Goal: Task Accomplishment & Management: Manage account settings

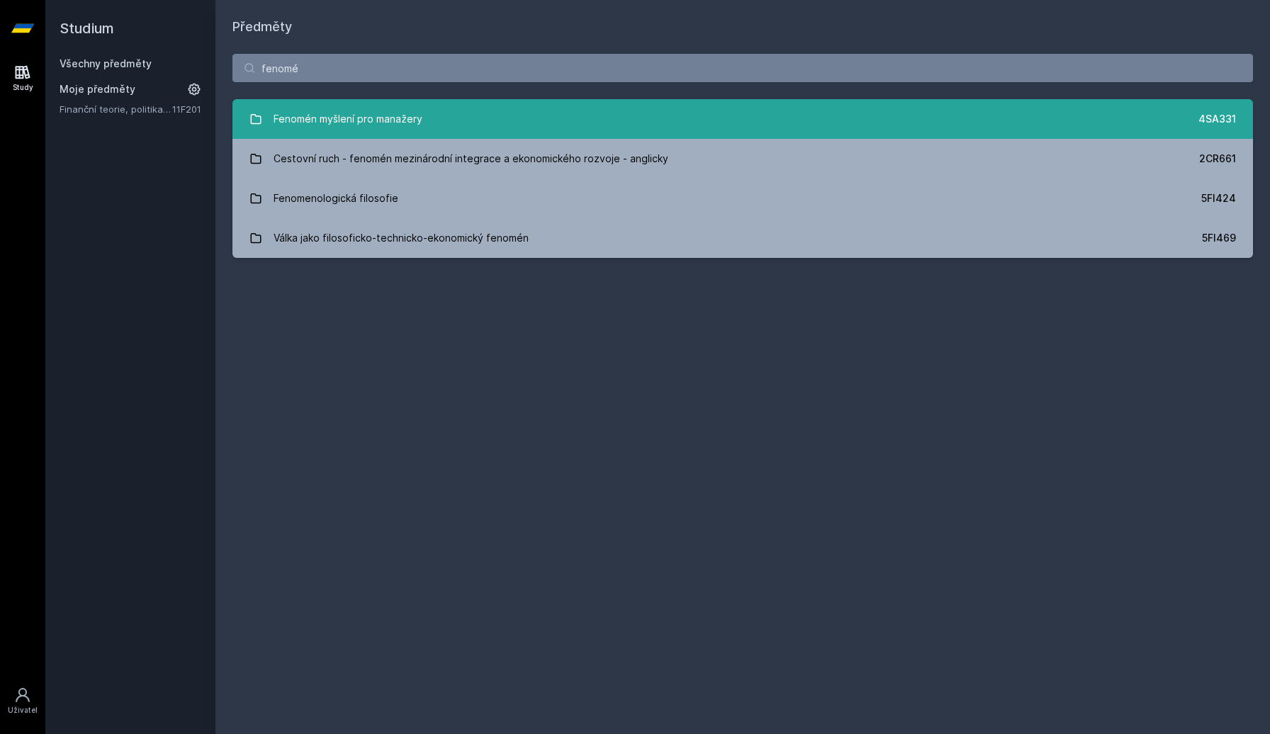
type input "fenomé"
click at [449, 113] on link "Fenomén myšlení pro manažery 4SA331" at bounding box center [742, 119] width 1020 height 40
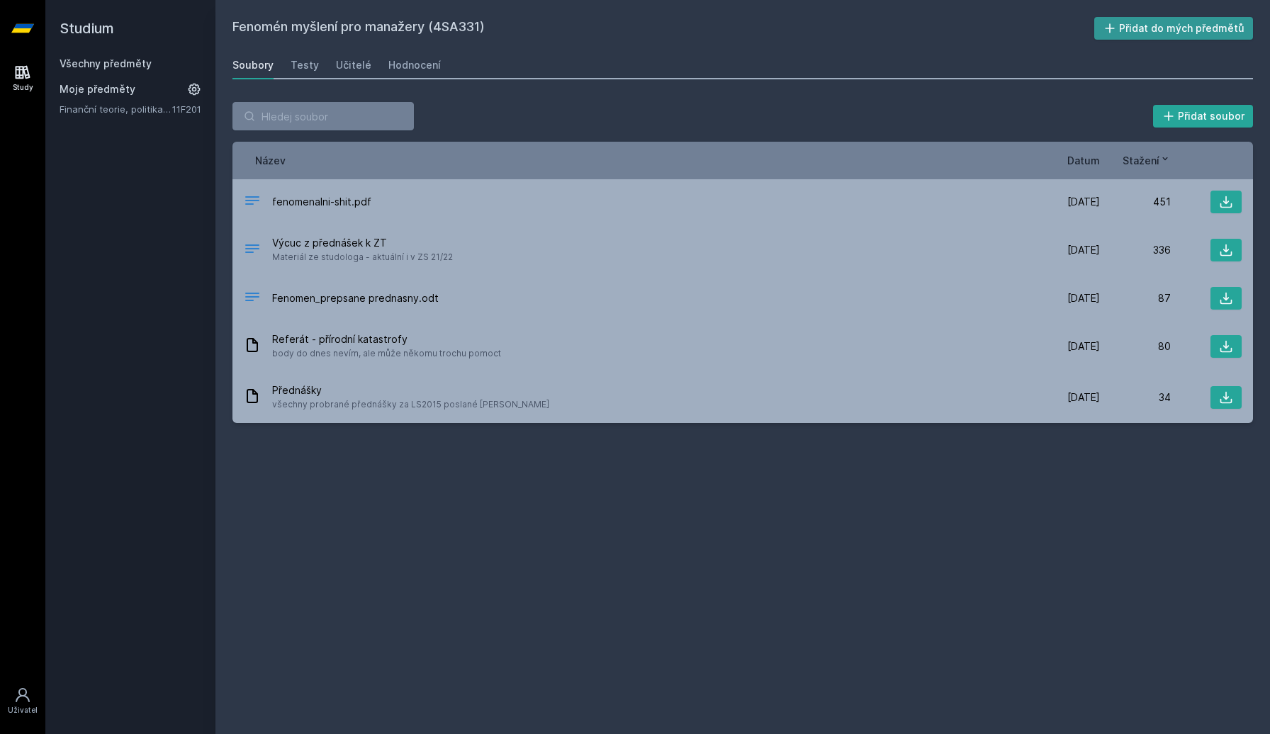
click at [1117, 34] on icon at bounding box center [1109, 28] width 14 height 14
click at [418, 64] on div "Hodnocení" at bounding box center [414, 65] width 52 height 14
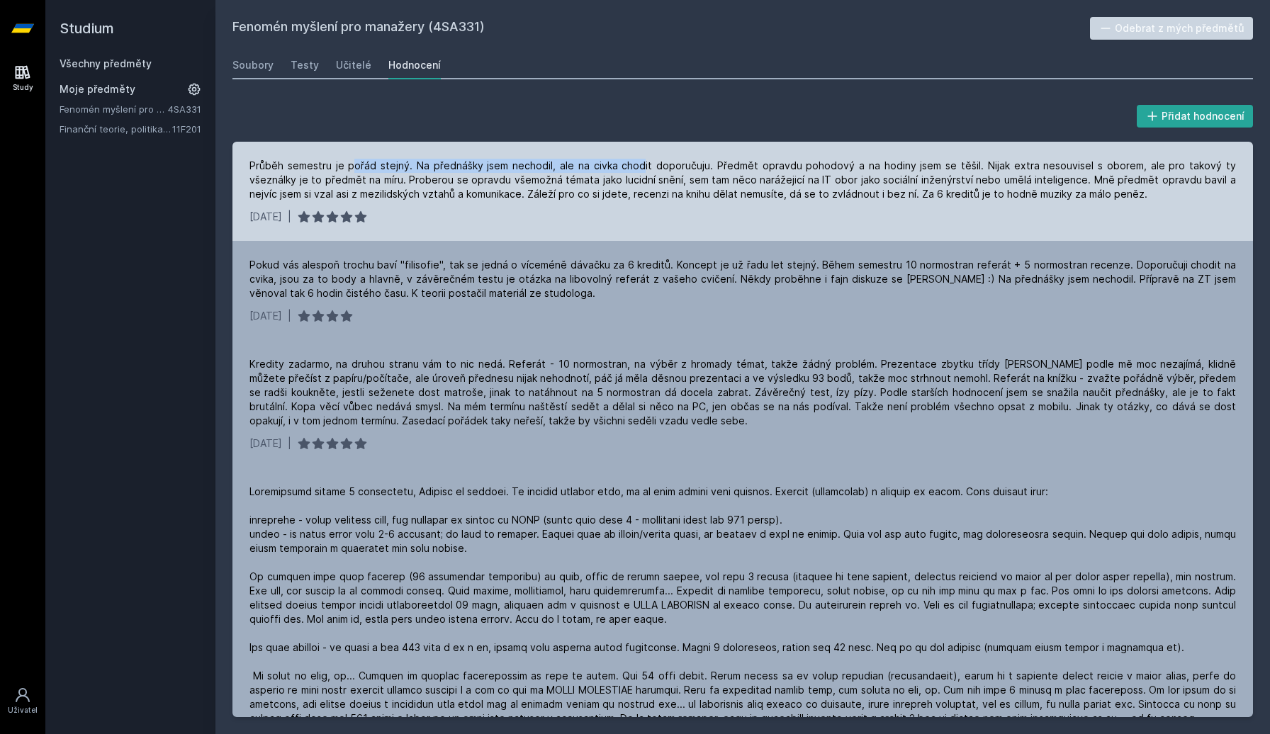
drag, startPoint x: 353, startPoint y: 167, endPoint x: 629, endPoint y: 162, distance: 276.4
click at [629, 162] on div "Průběh semestru je pořád stejný. Na přednášky jsem nechodil, ale na civka chodi…" at bounding box center [742, 180] width 986 height 43
click at [631, 162] on div "Průběh semestru je pořád stejný. Na přednášky jsem nechodil, ale na civka chodi…" at bounding box center [742, 180] width 986 height 43
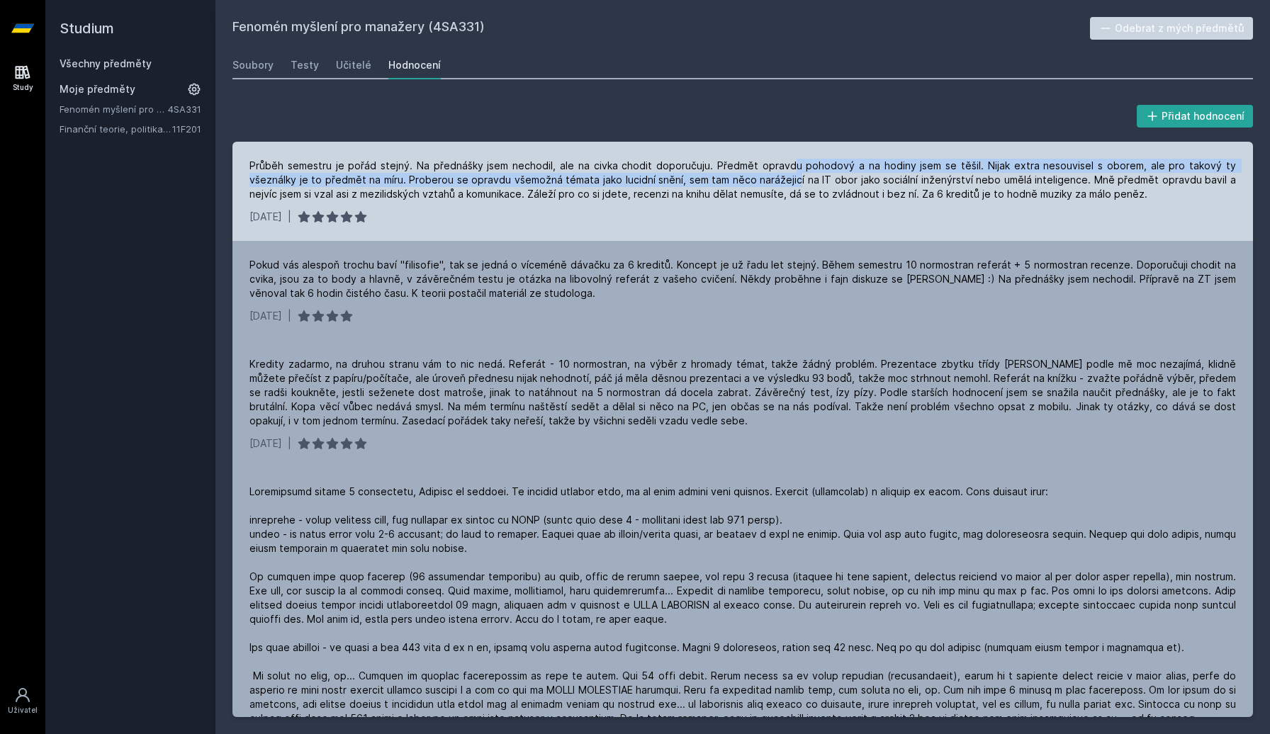
drag, startPoint x: 774, startPoint y: 166, endPoint x: 743, endPoint y: 179, distance: 33.7
click at [743, 179] on div "Průběh semestru je pořád stejný. Na přednášky jsem nechodil, ale na civka chodi…" at bounding box center [742, 180] width 986 height 43
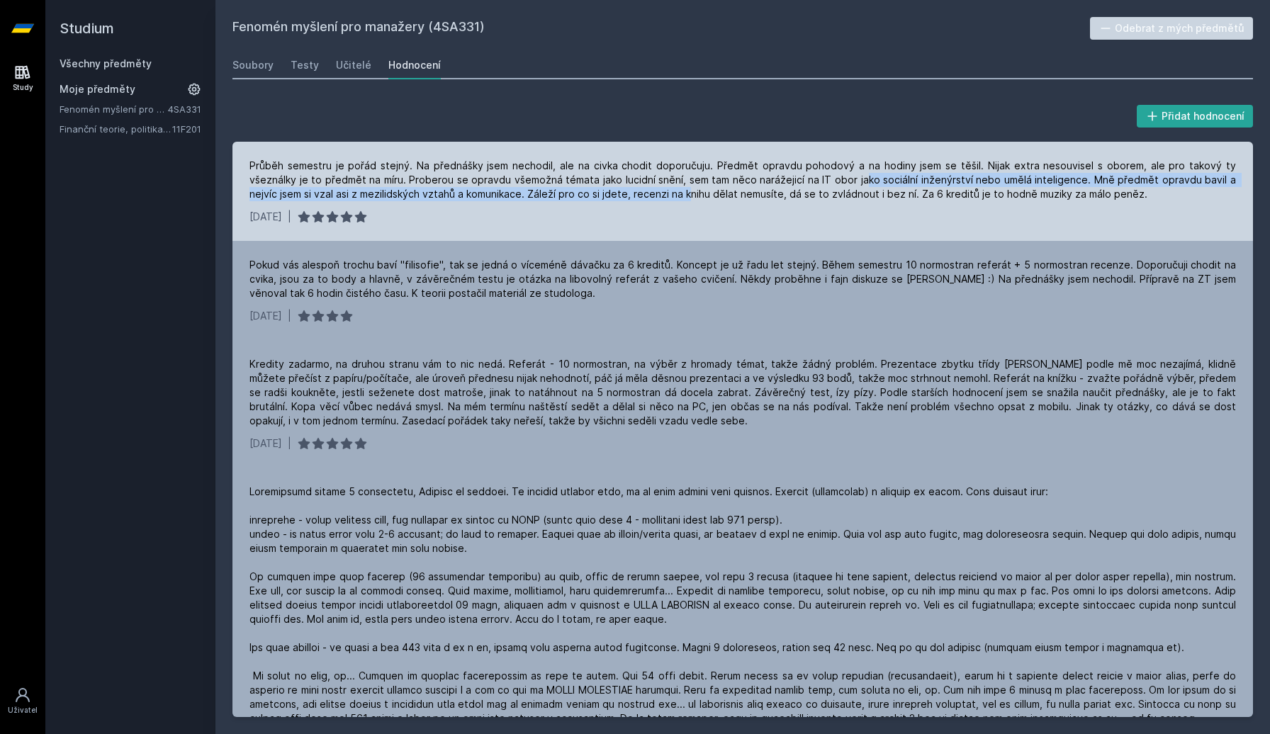
drag, startPoint x: 811, startPoint y: 181, endPoint x: 620, endPoint y: 198, distance: 192.0
click at [620, 198] on div "Průběh semestru je pořád stejný. Na přednášky jsem nechodil, ale na civka chodi…" at bounding box center [742, 180] width 986 height 43
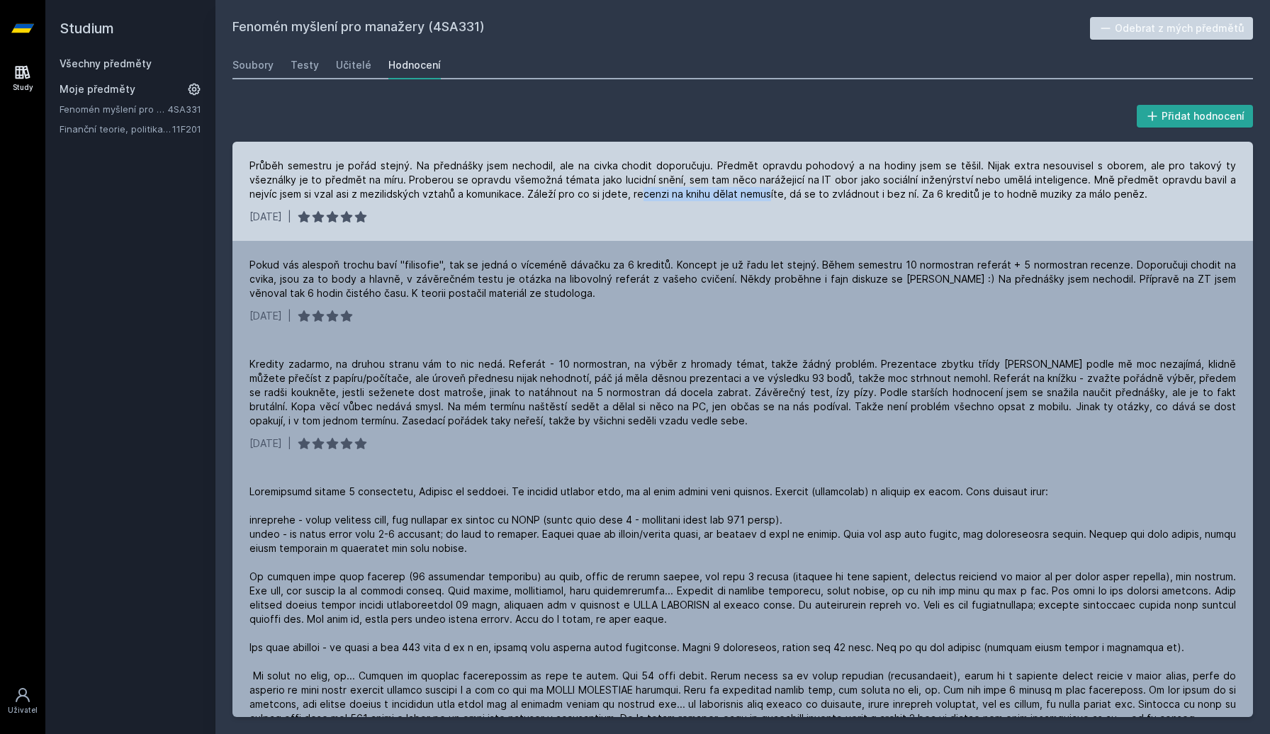
drag, startPoint x: 573, startPoint y: 194, endPoint x: 700, endPoint y: 195, distance: 126.8
click at [700, 195] on div "Průběh semestru je pořád stejný. Na přednášky jsem nechodil, ale na civka chodi…" at bounding box center [742, 180] width 986 height 43
click at [747, 193] on div "Průběh semestru je pořád stejný. Na přednášky jsem nechodil, ale na civka chodi…" at bounding box center [742, 180] width 986 height 43
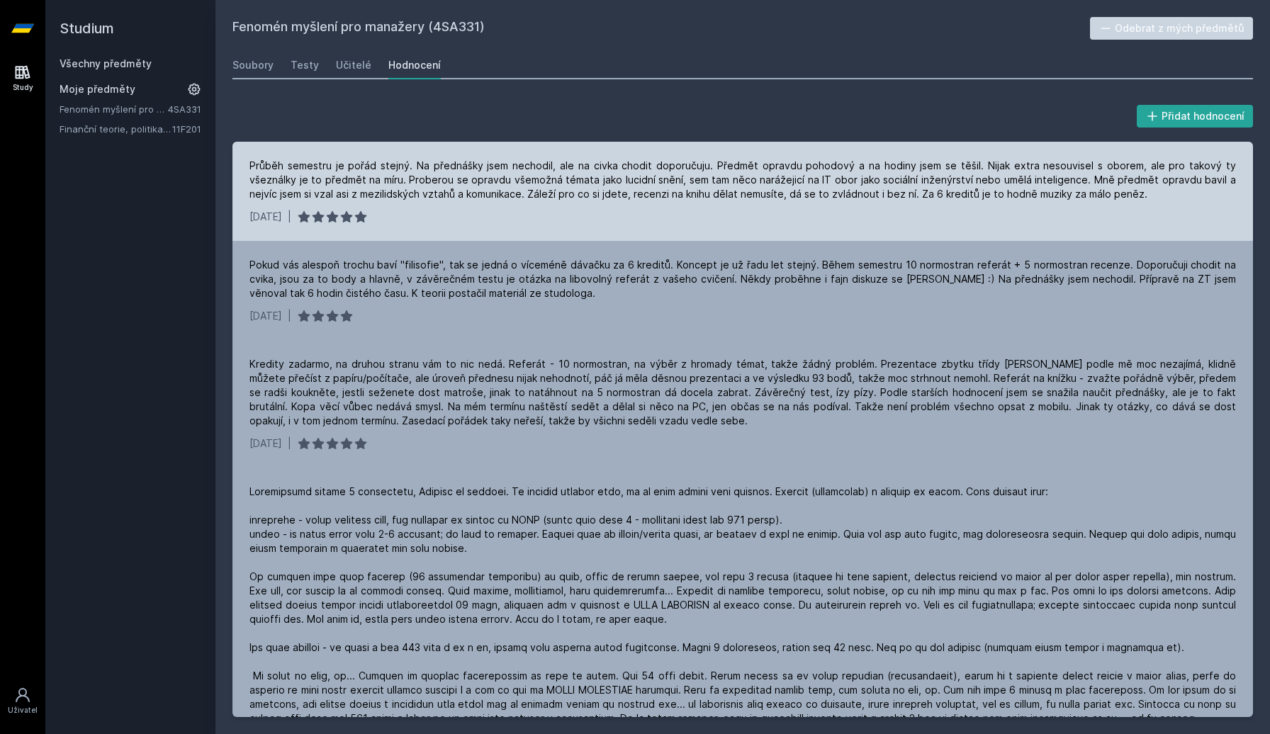
click at [881, 194] on div "Průběh semestru je pořád stejný. Na přednášky jsem nechodil, ale na civka chodi…" at bounding box center [742, 180] width 986 height 43
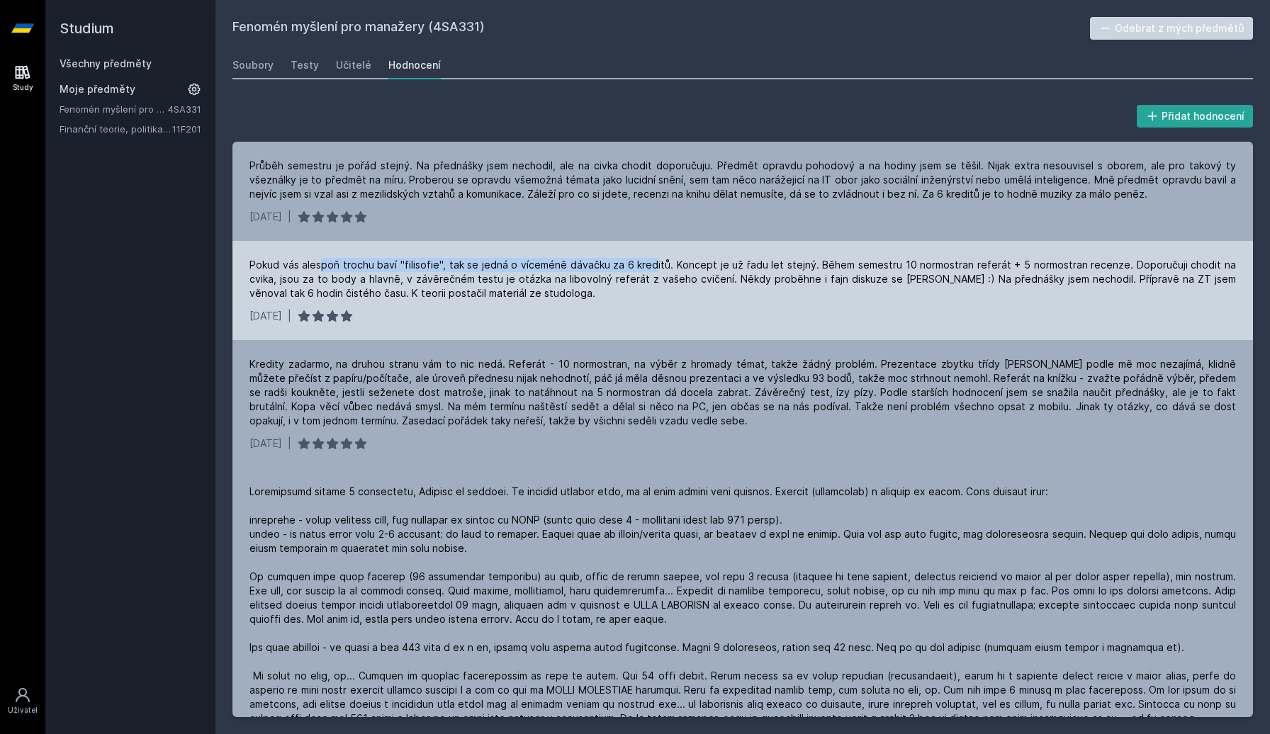
drag, startPoint x: 320, startPoint y: 268, endPoint x: 643, endPoint y: 258, distance: 323.2
click at [643, 258] on div "Pokud vás alespoň trochu baví "filisofie", tak se jedná o víceméně dávačku za 6…" at bounding box center [742, 279] width 986 height 43
click at [643, 259] on div "Pokud vás alespoň trochu baví "filisofie", tak se jedná o víceméně dávačku za 6…" at bounding box center [742, 279] width 986 height 43
click at [698, 269] on div "Pokud vás alespoň trochu baví "filisofie", tak se jedná o víceméně dávačku za 6…" at bounding box center [742, 279] width 986 height 43
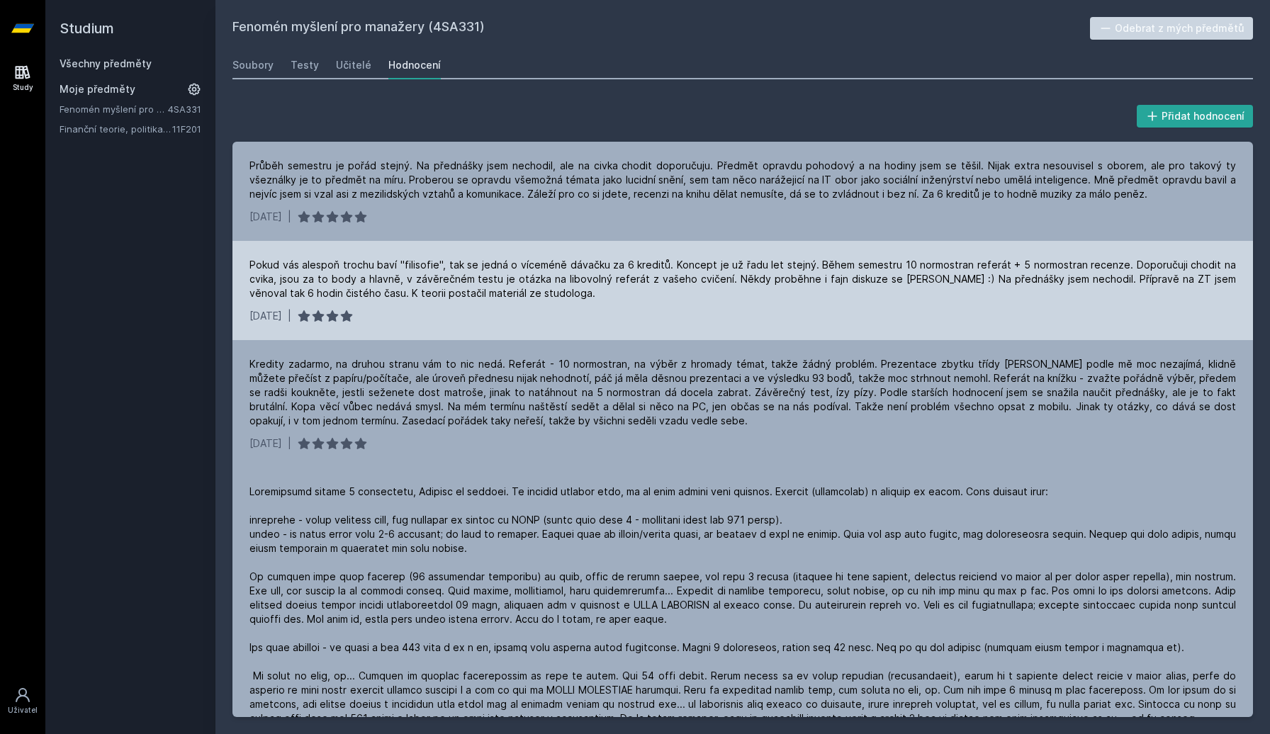
click at [698, 269] on div "Pokud vás alespoň trochu baví "filisofie", tak se jedná o víceméně dávačku za 6…" at bounding box center [742, 279] width 986 height 43
click at [823, 264] on div "Pokud vás alespoň trochu baví "filisofie", tak se jedná o víceméně dávačku za 6…" at bounding box center [742, 279] width 986 height 43
click at [954, 267] on div "Pokud vás alespoň trochu baví "filisofie", tak se jedná o víceméně dávačku za 6…" at bounding box center [742, 279] width 986 height 43
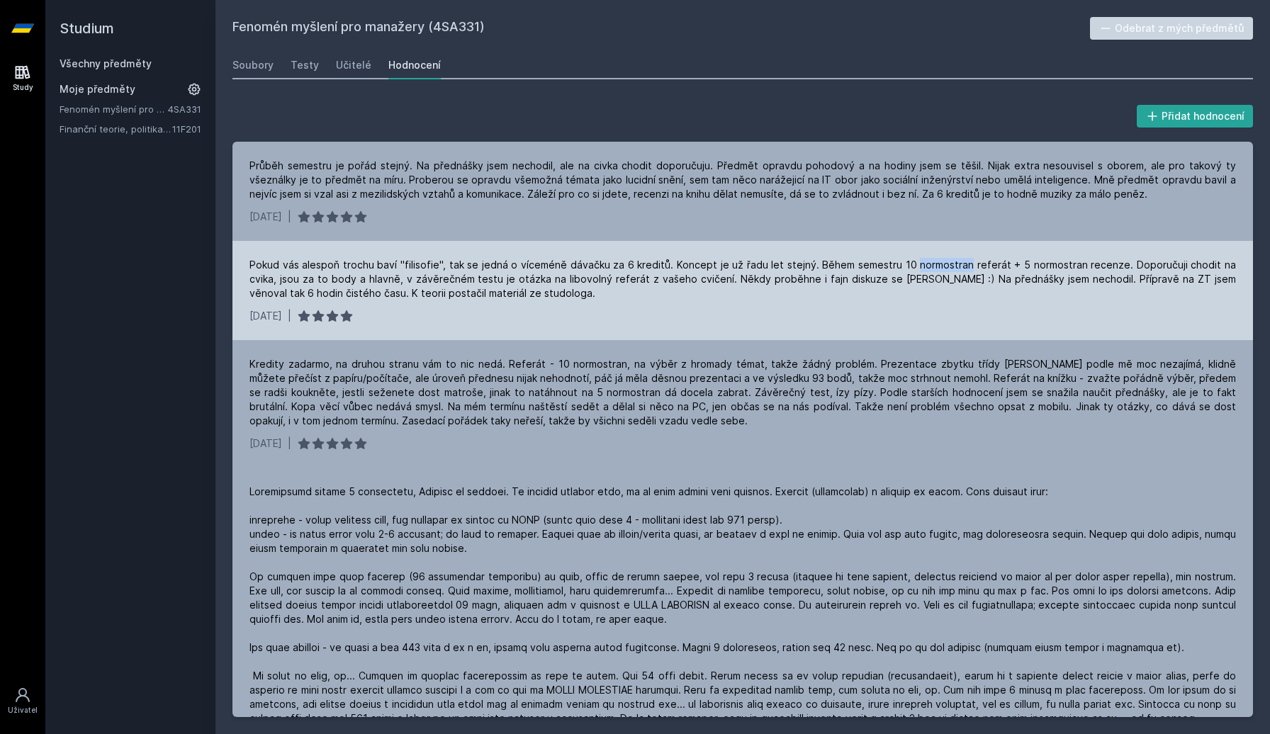
click at [986, 263] on div "Pokud vás alespoň trochu baví "filisofie", tak se jedná o víceméně dávačku za 6…" at bounding box center [742, 279] width 986 height 43
click at [1048, 262] on div "Pokud vás alespoň trochu baví "filisofie", tak se jedná o víceméně dávačku za 6…" at bounding box center [742, 279] width 986 height 43
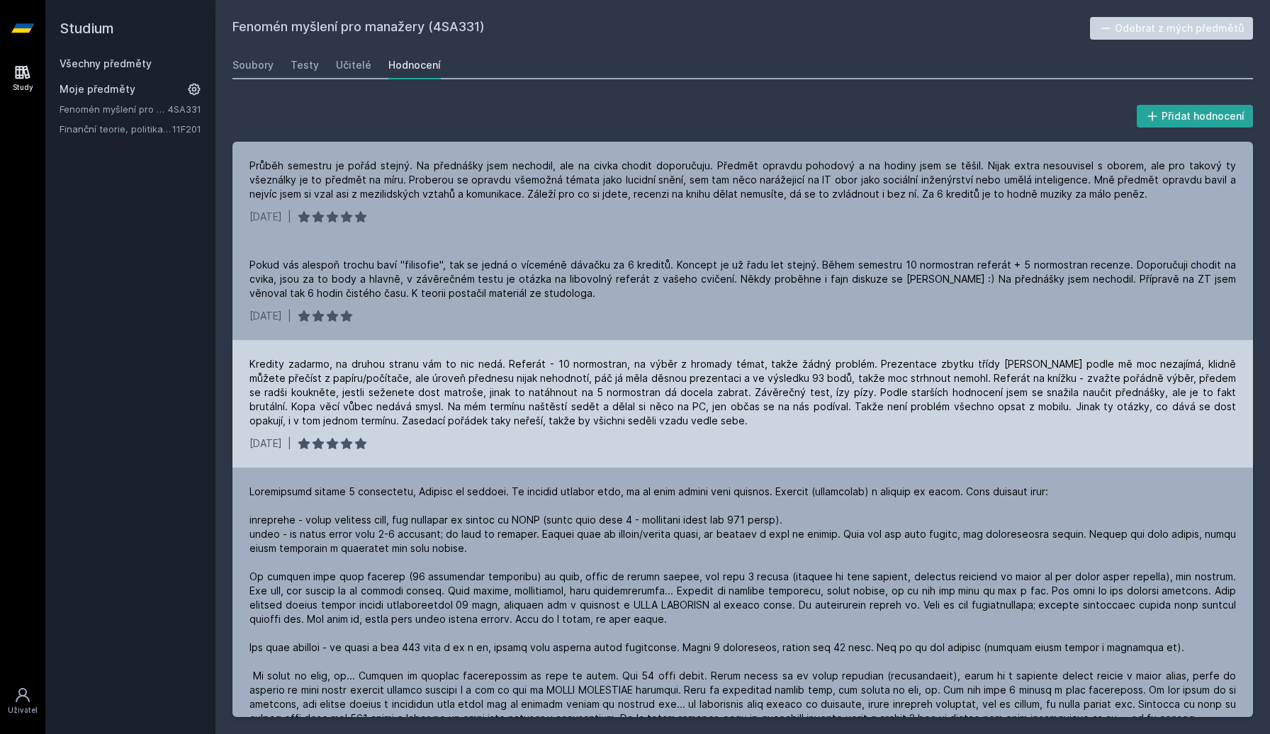
click at [460, 385] on div "Kredity zadarmo, na druhou stranu vám to nic nedá. Referát - 10 normostran, na …" at bounding box center [742, 392] width 986 height 71
click at [526, 395] on div "Kredity zadarmo, na druhou stranu vám to nic nedá. Referát - 10 normostran, na …" at bounding box center [742, 392] width 986 height 71
click at [567, 394] on div "Kredity zadarmo, na druhou stranu vám to nic nedá. Referát - 10 normostran, na …" at bounding box center [742, 392] width 986 height 71
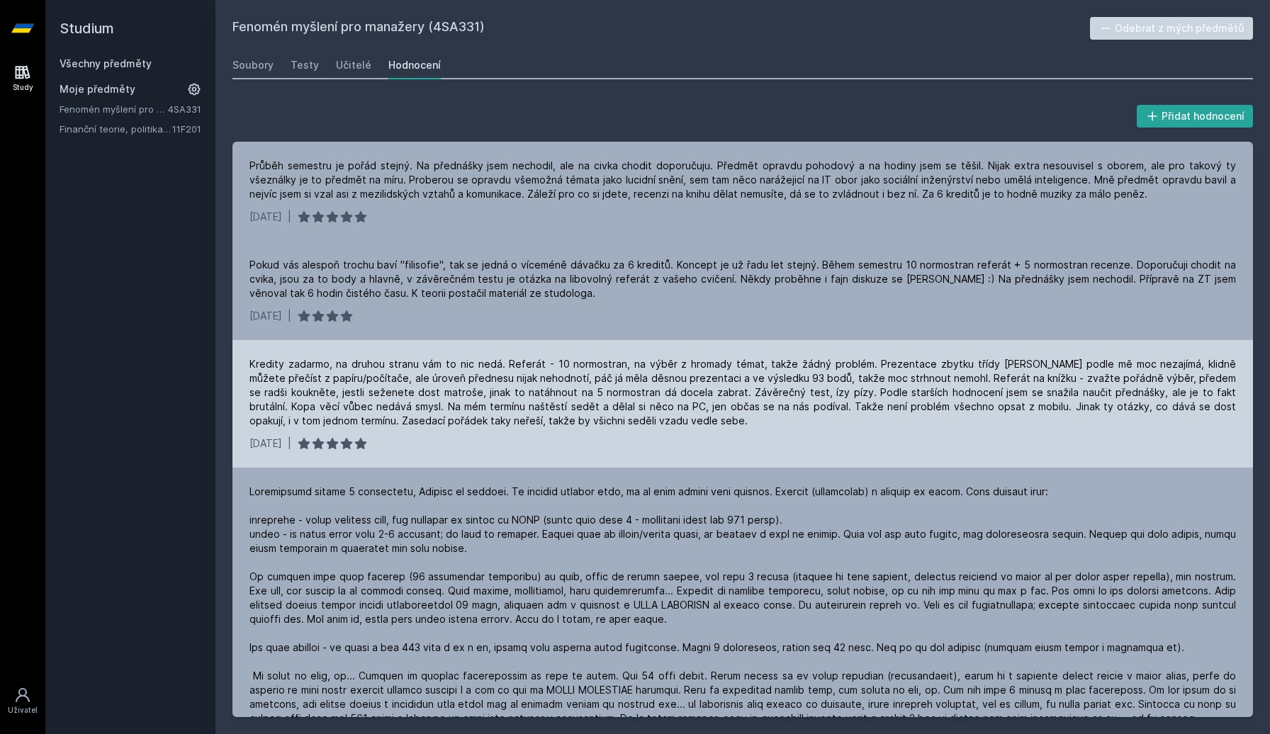
click at [567, 394] on div "Kredity zadarmo, na druhou stranu vám to nic nedá. Referát - 10 normostran, na …" at bounding box center [742, 392] width 986 height 71
click at [623, 395] on div "Kredity zadarmo, na druhou stranu vám to nic nedá. Referát - 10 normostran, na …" at bounding box center [742, 392] width 986 height 71
click at [674, 396] on div "Kredity zadarmo, na druhou stranu vám to nic nedá. Referát - 10 normostran, na …" at bounding box center [742, 392] width 986 height 71
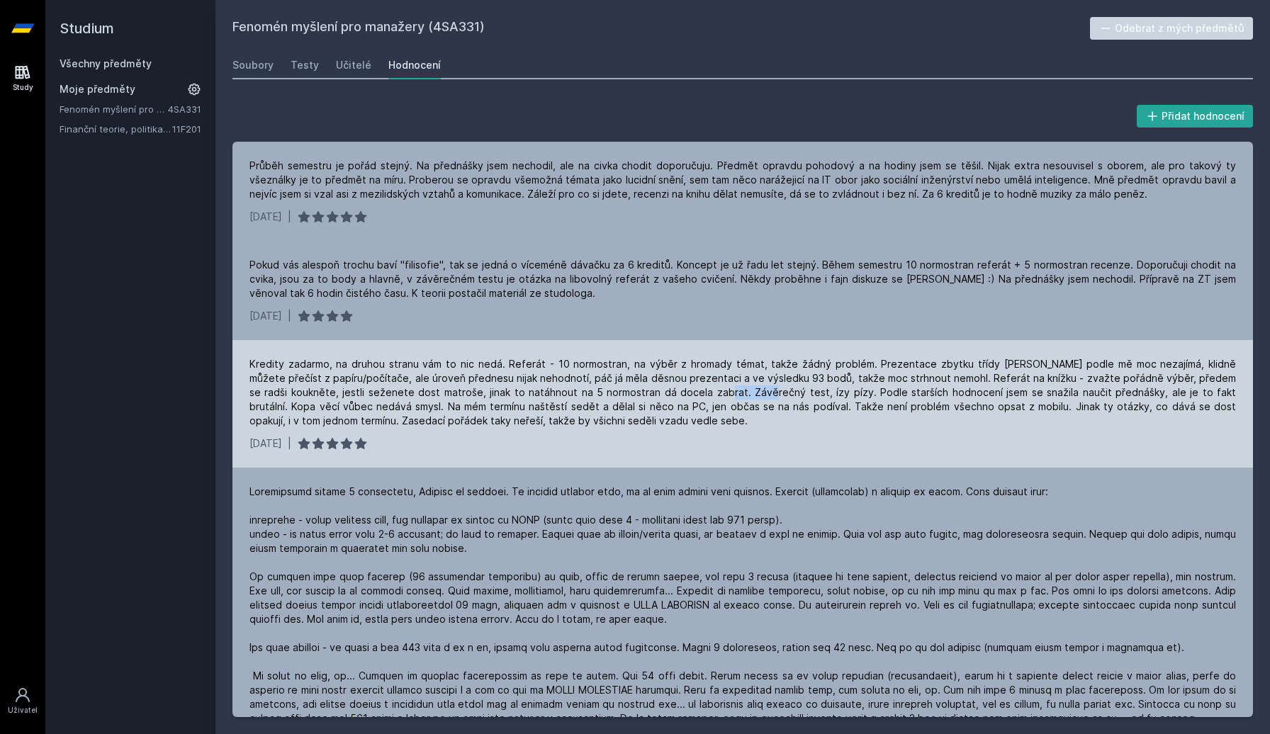
click at [730, 397] on div "Kredity zadarmo, na druhou stranu vám to nic nedá. Referát - 10 normostran, na …" at bounding box center [742, 392] width 986 height 71
click at [682, 395] on div "Kredity zadarmo, na druhou stranu vám to nic nedá. Referát - 10 normostran, na …" at bounding box center [742, 392] width 986 height 71
click at [769, 395] on div "Kredity zadarmo, na druhou stranu vám to nic nedá. Referát - 10 normostran, na …" at bounding box center [742, 392] width 986 height 71
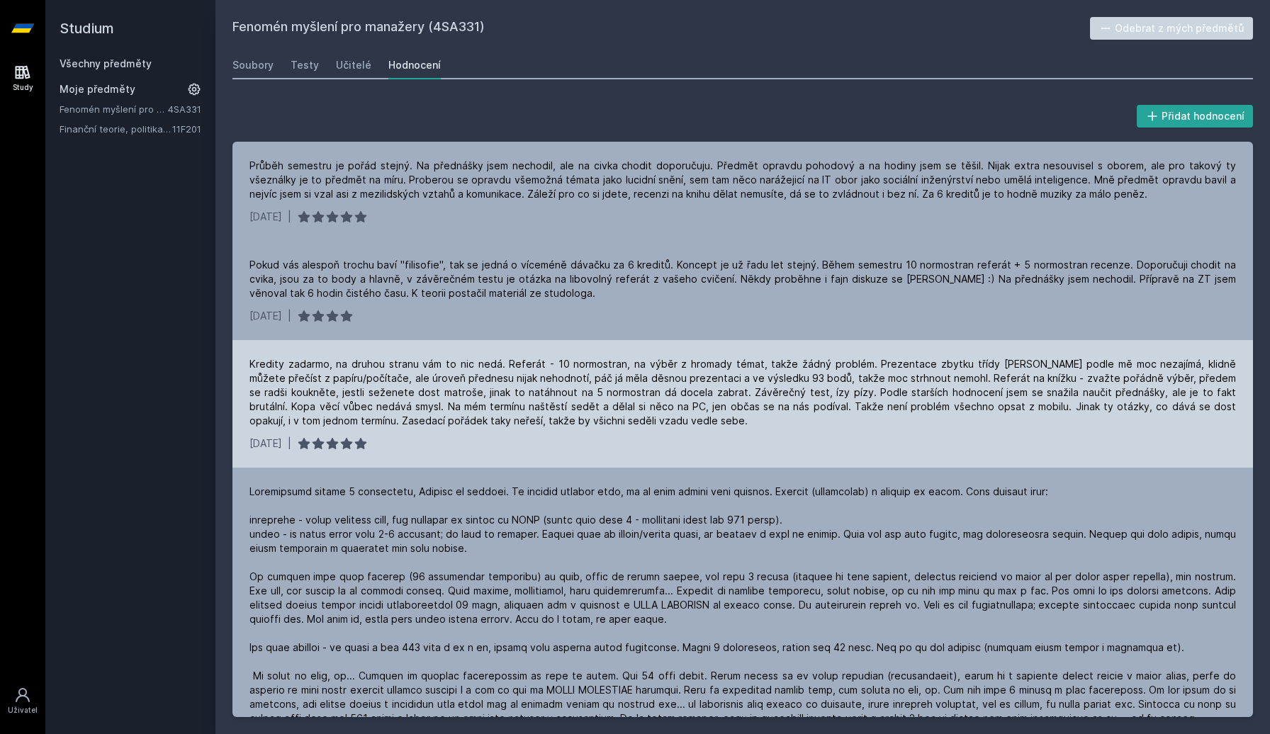
click at [769, 395] on div "Kredity zadarmo, na druhou stranu vám to nic nedá. Referát - 10 normostran, na …" at bounding box center [742, 392] width 986 height 71
click at [833, 398] on div "Kredity zadarmo, na druhou stranu vám to nic nedá. Referát - 10 normostran, na …" at bounding box center [742, 392] width 986 height 71
click at [895, 396] on div "Kredity zadarmo, na druhou stranu vám to nic nedá. Referát - 10 normostran, na …" at bounding box center [742, 392] width 986 height 71
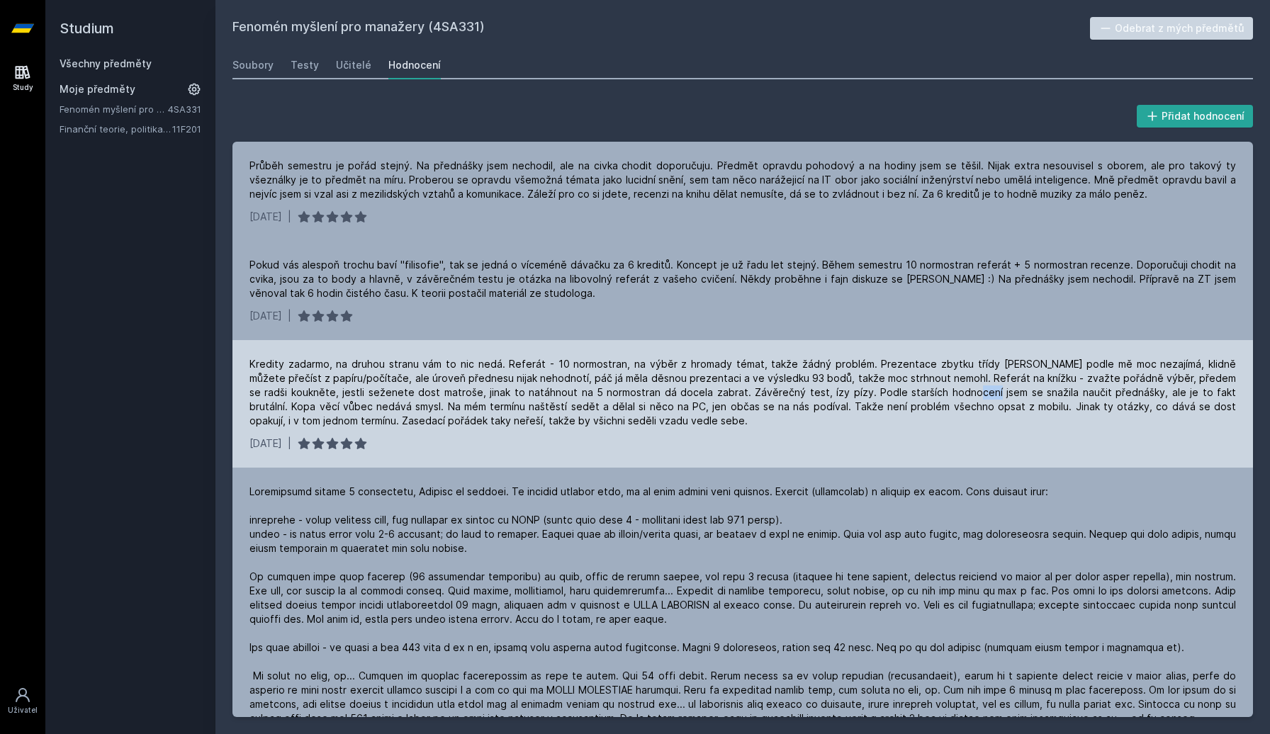
click at [955, 400] on div "Kredity zadarmo, na druhou stranu vám to nic nedá. Referát - 10 normostran, na …" at bounding box center [742, 392] width 986 height 71
click at [777, 401] on div "Kredity zadarmo, na druhou stranu vám to nic nedá. Referát - 10 normostran, na …" at bounding box center [742, 392] width 986 height 71
click at [721, 397] on div "Kredity zadarmo, na druhou stranu vám to nic nedá. Referát - 10 normostran, na …" at bounding box center [742, 392] width 986 height 71
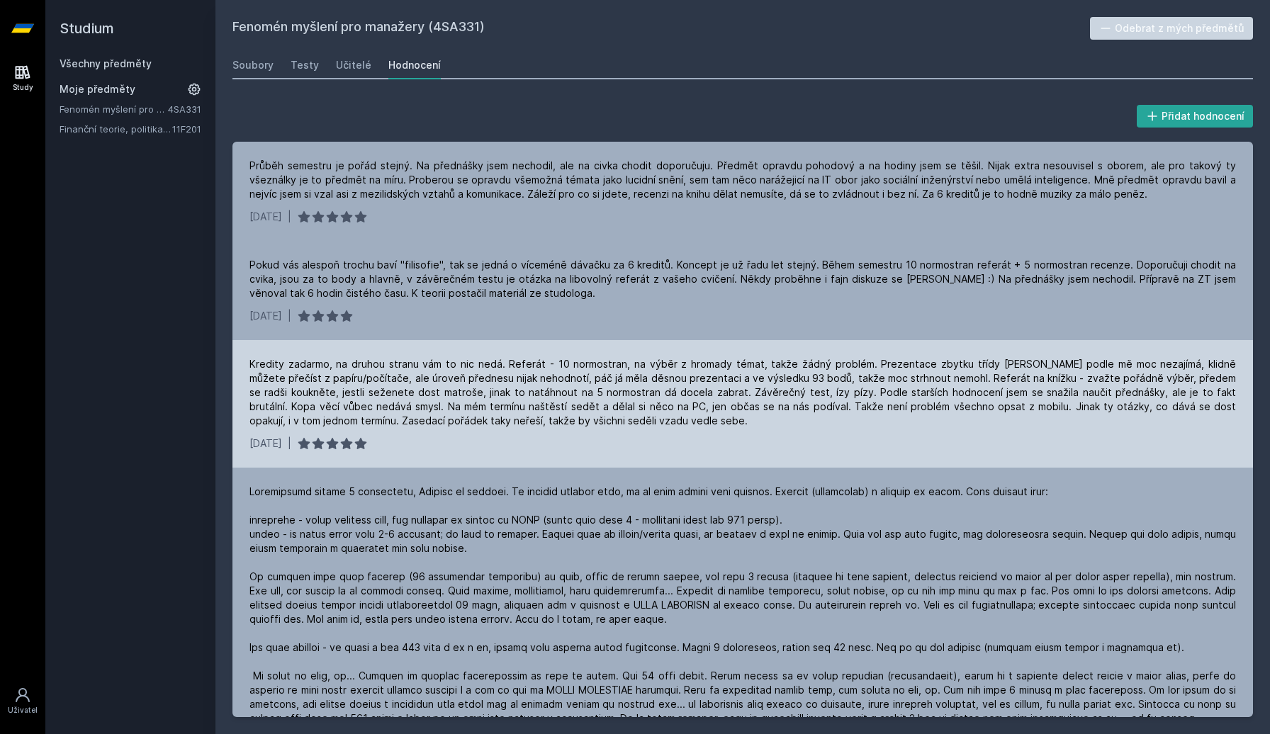
click at [721, 397] on div "Kredity zadarmo, na druhou stranu vám to nic nedá. Referát - 10 normostran, na …" at bounding box center [742, 392] width 986 height 71
click at [791, 398] on div "Kredity zadarmo, na druhou stranu vám to nic nedá. Referát - 10 normostran, na …" at bounding box center [742, 392] width 986 height 71
click at [862, 393] on div "Kredity zadarmo, na druhou stranu vám to nic nedá. Referát - 10 normostran, na …" at bounding box center [742, 392] width 986 height 71
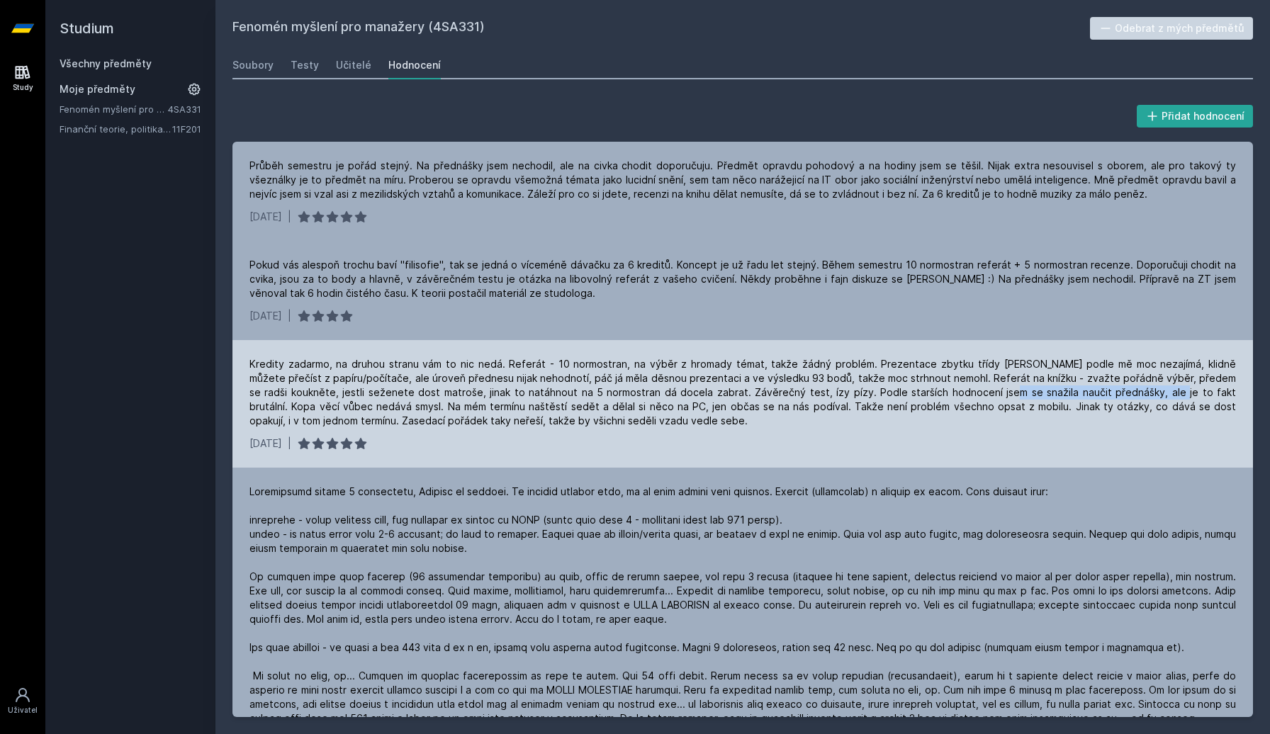
drag, startPoint x: 929, startPoint y: 394, endPoint x: 1087, endPoint y: 397, distance: 158.0
click at [1087, 397] on div "Kredity zadarmo, na druhou stranu vám to nic nedá. Referát - 10 normostran, na …" at bounding box center [742, 392] width 986 height 71
click at [970, 400] on div "Kredity zadarmo, na druhou stranu vám to nic nedá. Referát - 10 normostran, na …" at bounding box center [742, 392] width 986 height 71
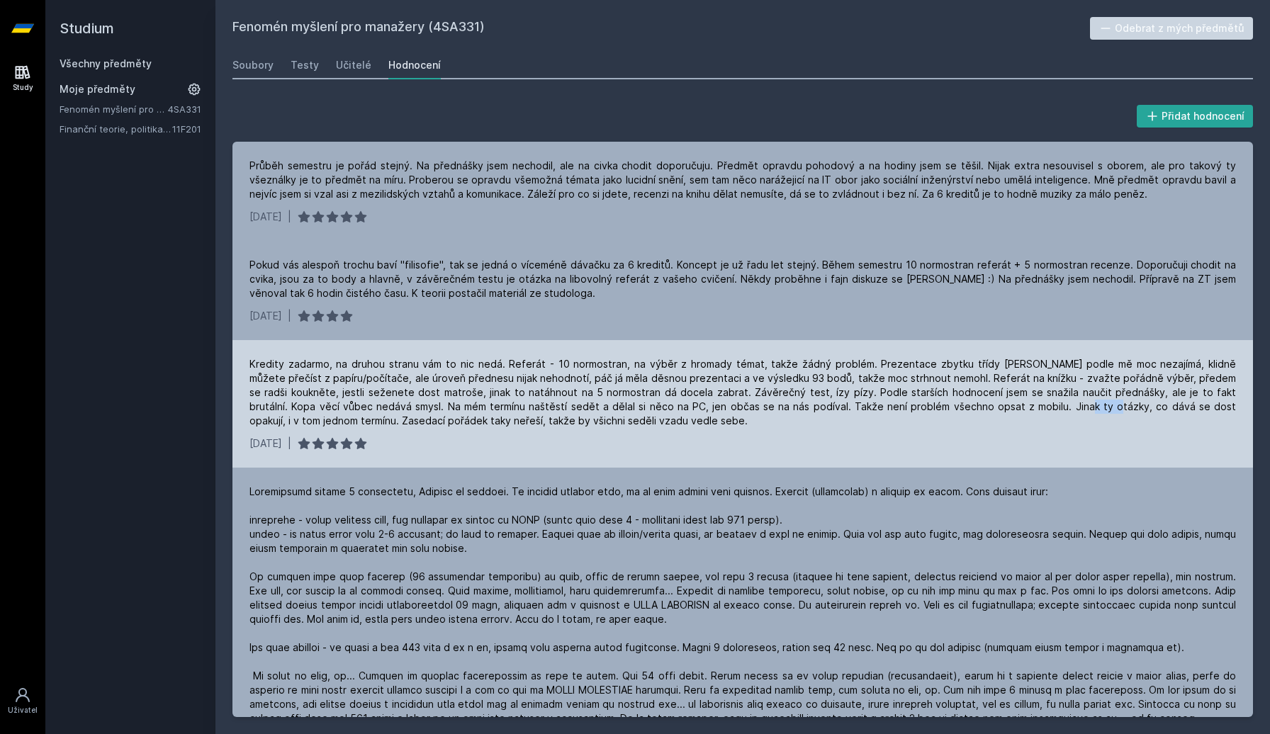
click at [937, 399] on div "Kredity zadarmo, na druhou stranu vám to nic nedá. Referát - 10 normostran, na …" at bounding box center [742, 392] width 986 height 71
click at [898, 400] on div "Kredity zadarmo, na druhou stranu vám to nic nedá. Referát - 10 normostran, na …" at bounding box center [742, 392] width 986 height 71
click at [820, 415] on div "Kredity zadarmo, na druhou stranu vám to nic nedá. Referát - 10 normostran, na …" at bounding box center [742, 392] width 986 height 71
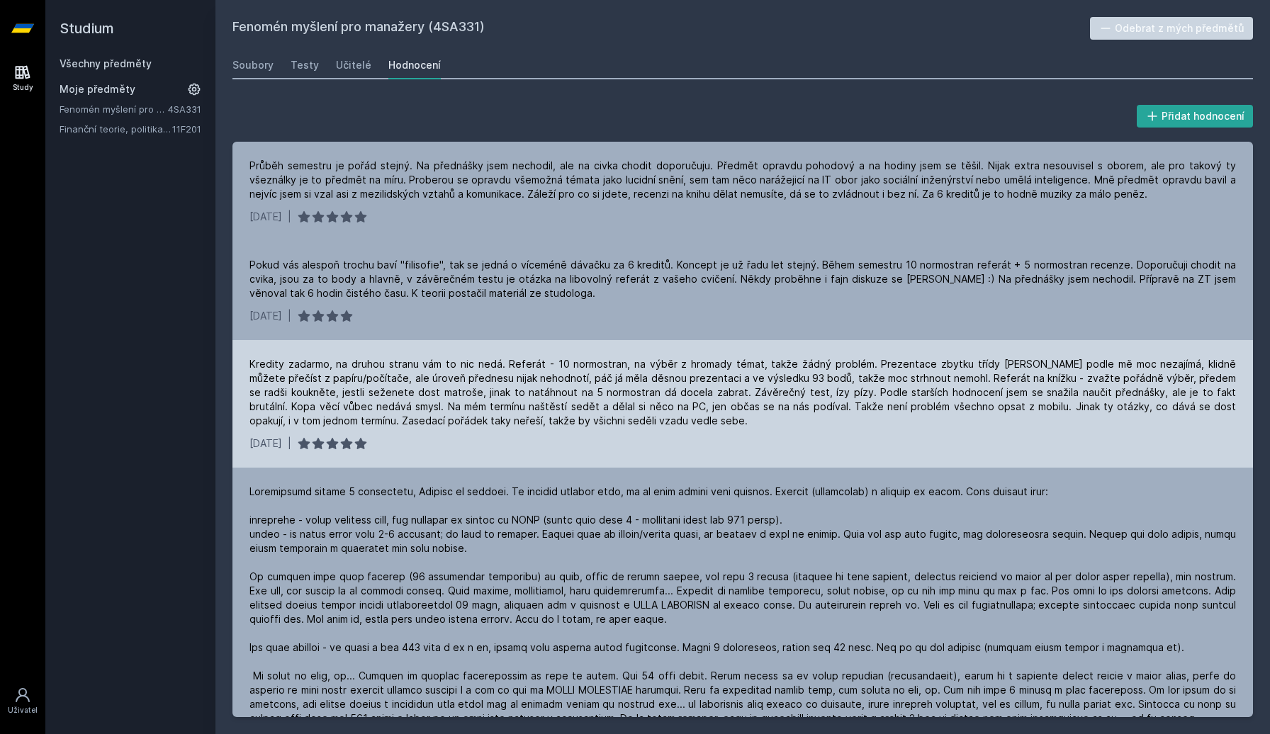
click at [820, 415] on div "Kredity zadarmo, na druhou stranu vám to nic nedá. Referát - 10 normostran, na …" at bounding box center [742, 392] width 986 height 71
click at [634, 420] on div "Kredity zadarmo, na druhou stranu vám to nic nedá. Referát - 10 normostran, na …" at bounding box center [742, 392] width 986 height 71
click at [611, 410] on div "Kredity zadarmo, na druhou stranu vám to nic nedá. Referát - 10 normostran, na …" at bounding box center [742, 392] width 986 height 71
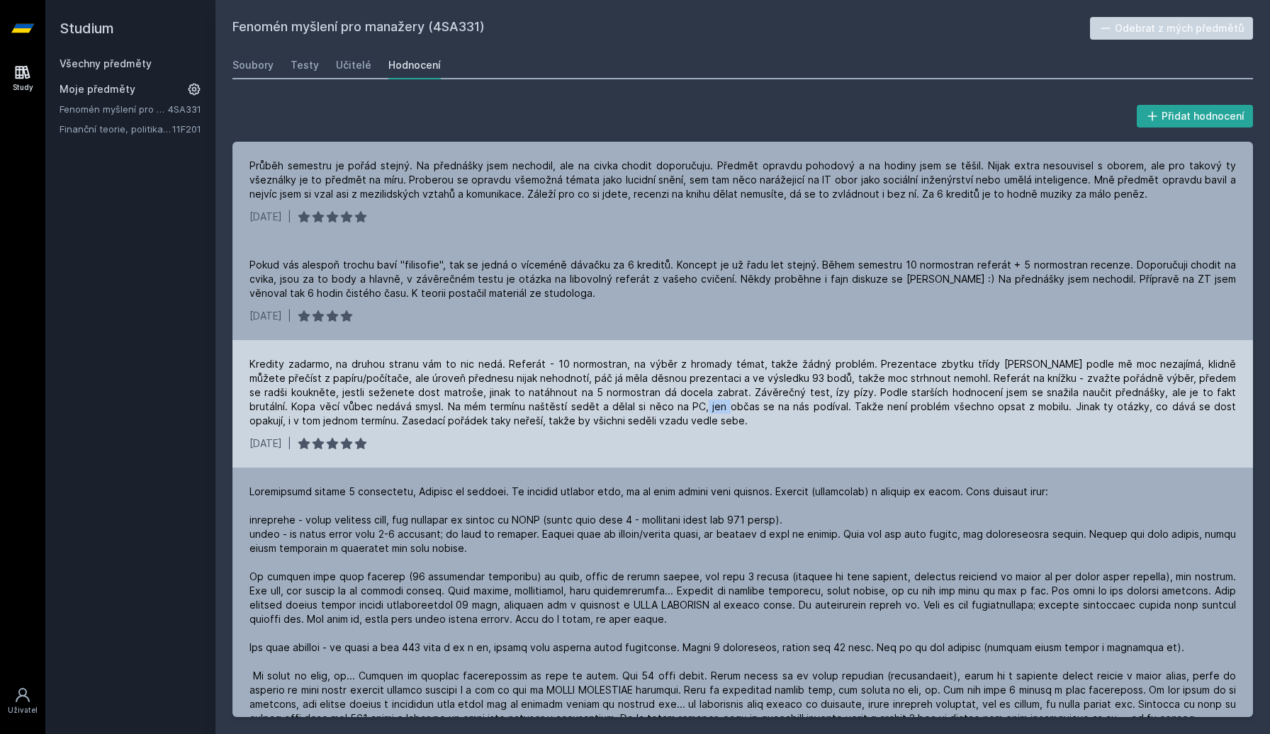
click at [691, 415] on div "Kredity zadarmo, na druhou stranu vám to nic nedá. Referát - 10 normostran, na …" at bounding box center [742, 392] width 986 height 71
click at [755, 407] on div "Kredity zadarmo, na druhou stranu vám to nic nedá. Referát - 10 normostran, na …" at bounding box center [742, 392] width 986 height 71
click at [865, 407] on div "Kredity zadarmo, na druhou stranu vám to nic nedá. Referát - 10 normostran, na …" at bounding box center [742, 392] width 986 height 71
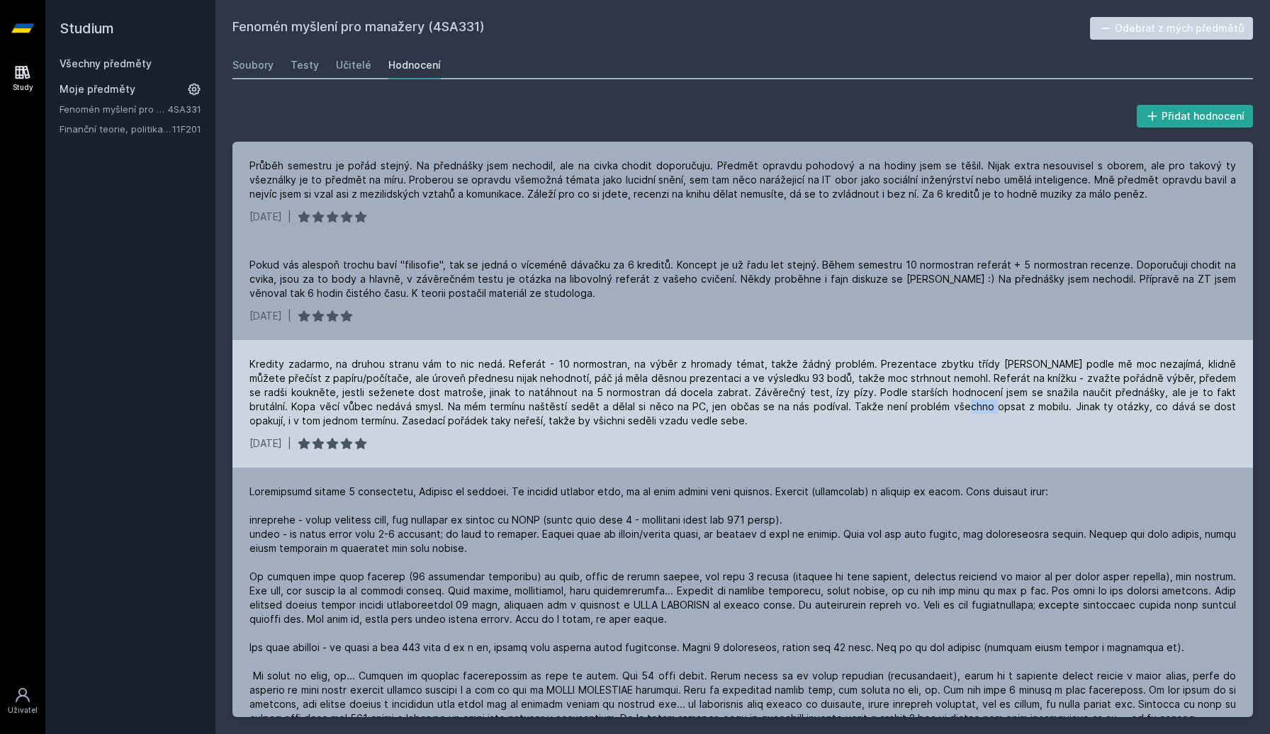
click at [865, 407] on div "Kredity zadarmo, na druhou stranu vám to nic nedá. Referát - 10 normostran, na …" at bounding box center [742, 392] width 986 height 71
click at [710, 439] on div "[DATE] |" at bounding box center [742, 443] width 986 height 14
click at [638, 430] on div "Kredity zadarmo, na druhou stranu vám to nic nedá. Referát - 10 normostran, na …" at bounding box center [742, 404] width 1020 height 128
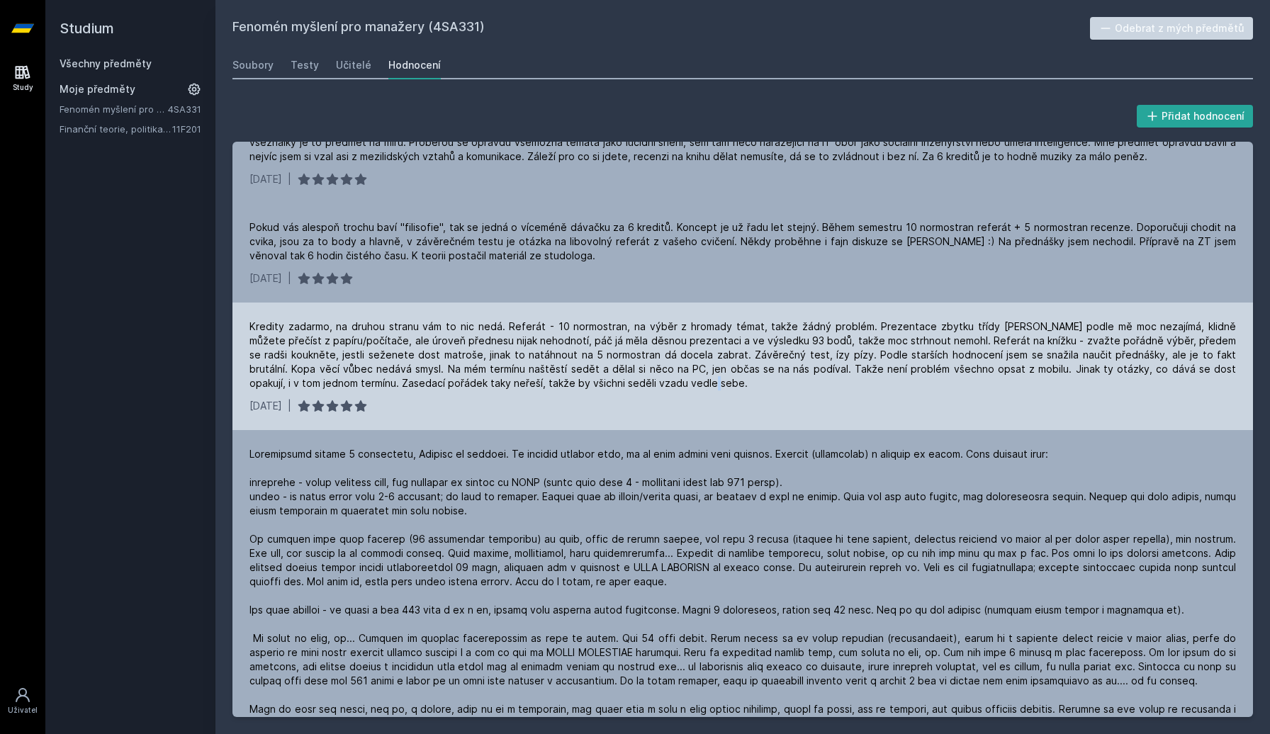
scroll to position [40, 0]
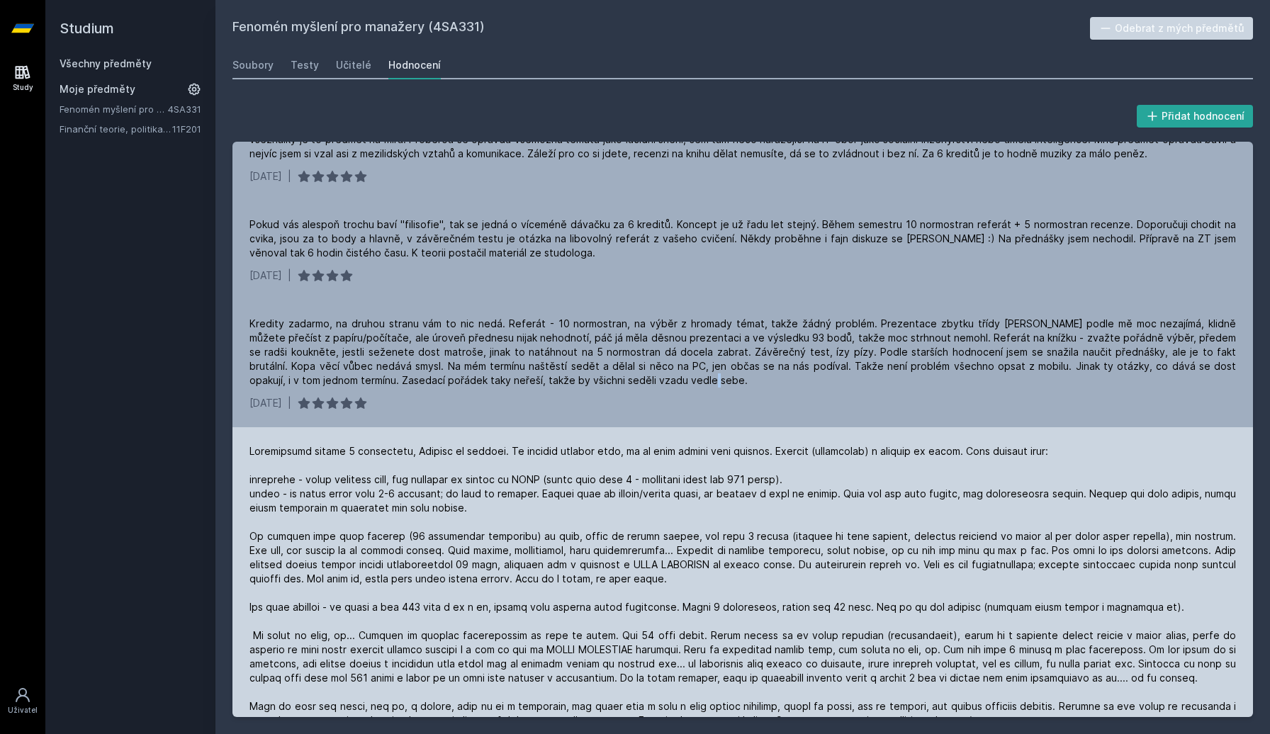
click at [599, 461] on div at bounding box center [742, 585] width 986 height 283
click at [557, 469] on div at bounding box center [742, 585] width 986 height 283
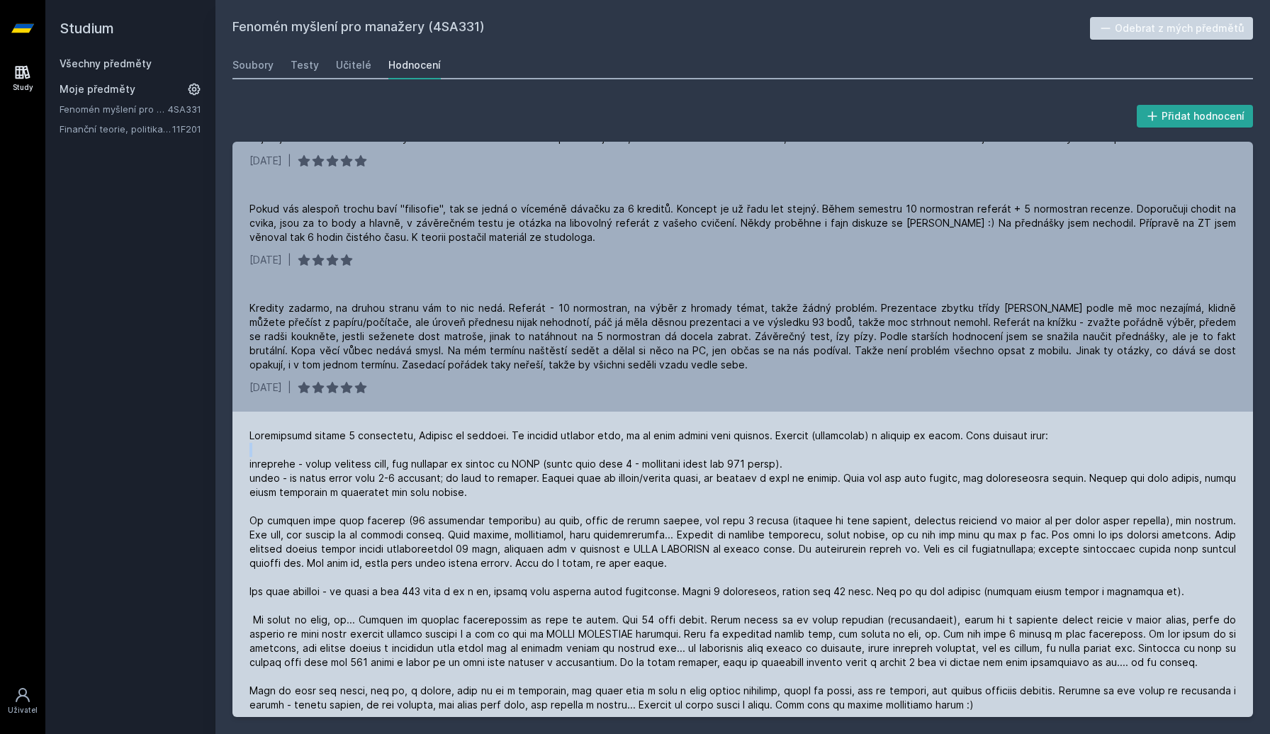
scroll to position [57, 0]
click at [522, 495] on div at bounding box center [742, 568] width 986 height 283
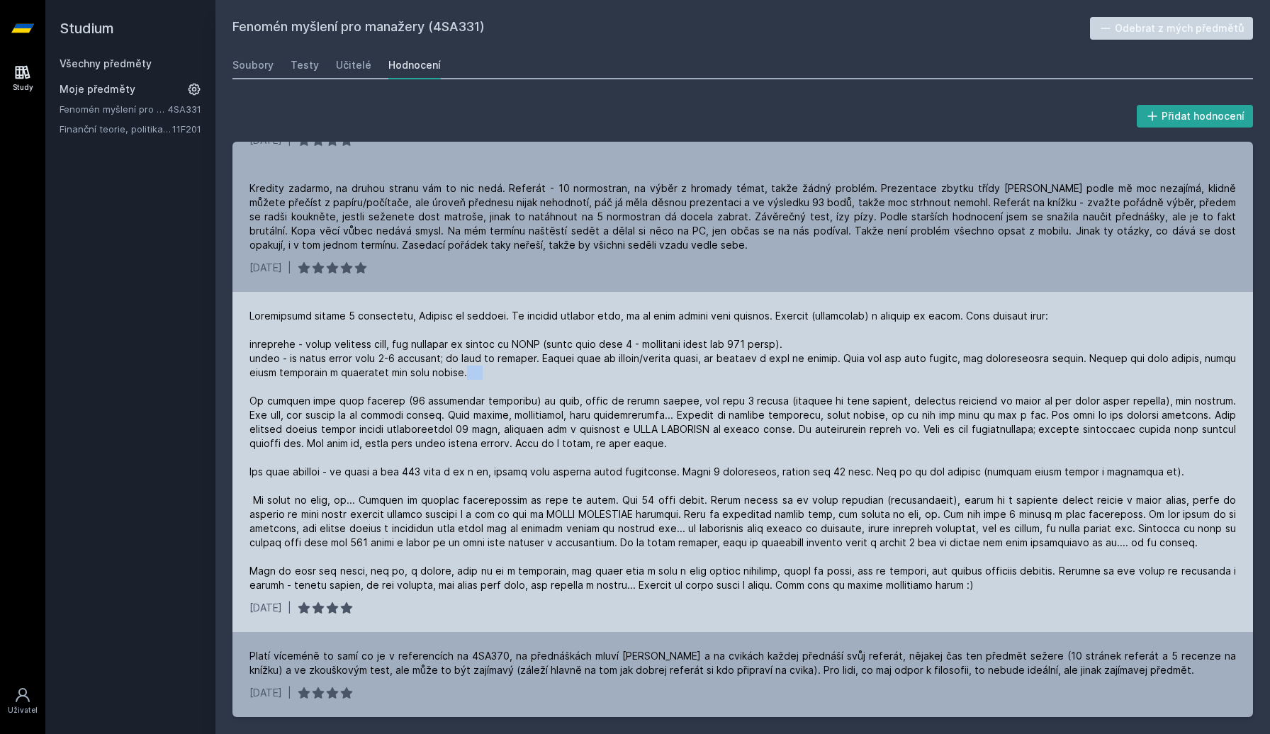
scroll to position [176, 0]
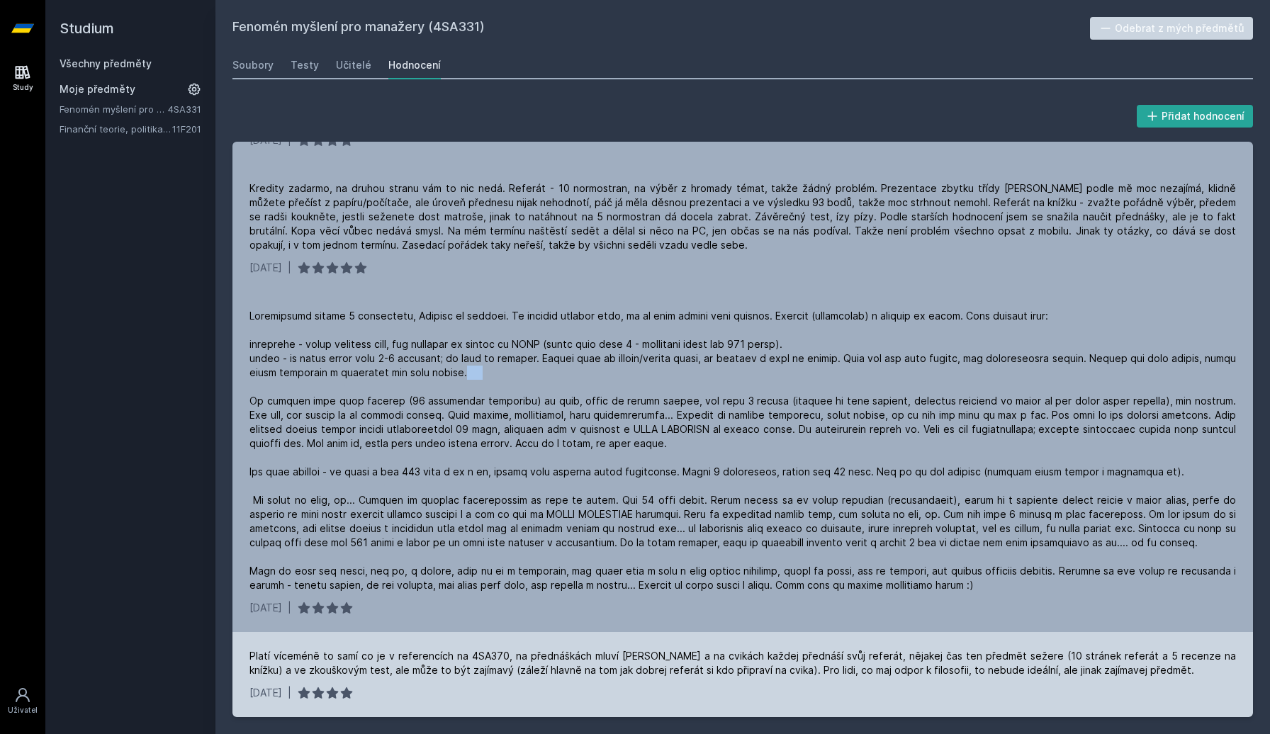
click at [606, 690] on div "[DATE] |" at bounding box center [742, 693] width 986 height 14
click at [648, 655] on div "Platí víceméně to samí co je v referencích na 4SA370, na přednáškách mluví [PER…" at bounding box center [742, 663] width 986 height 28
click at [606, 662] on div "Platí víceméně to samí co je v referencích na 4SA370, na přednáškách mluví [PER…" at bounding box center [742, 663] width 986 height 28
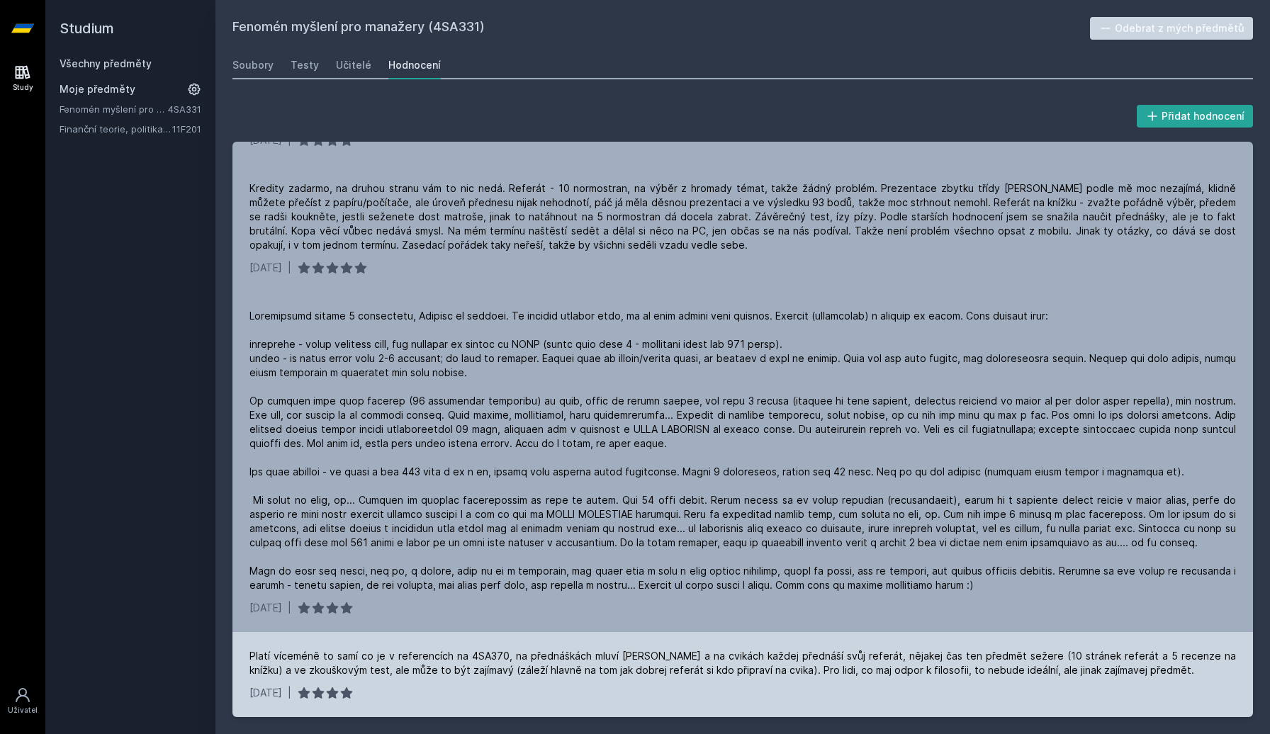
click at [606, 662] on div "Platí víceméně to samí co je v referencích na 4SA370, na přednáškách mluví [PER…" at bounding box center [742, 663] width 986 height 28
click at [499, 665] on div "Platí víceméně to samí co je v referencích na 4SA370, na přednáškách mluví [PER…" at bounding box center [742, 663] width 986 height 28
click at [533, 665] on div "Platí víceméně to samí co je v referencích na 4SA370, na přednáškách mluví [PER…" at bounding box center [742, 663] width 986 height 28
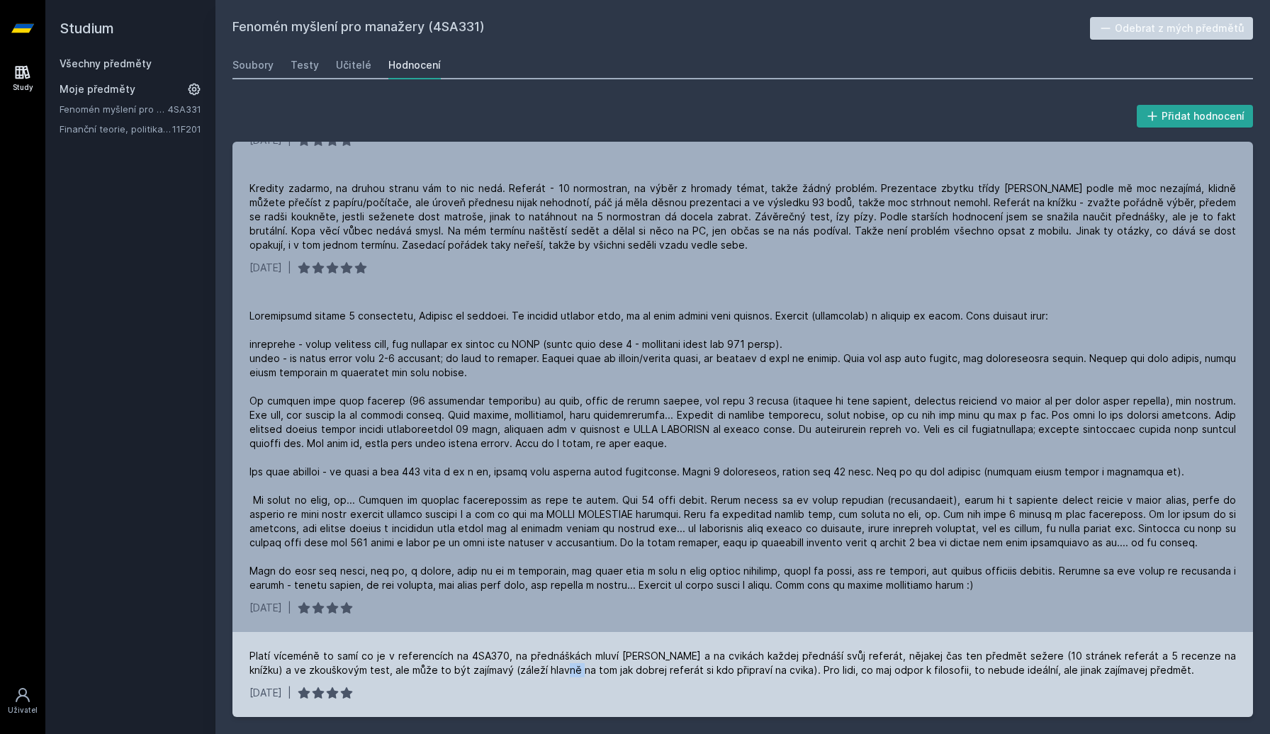
click at [573, 676] on div "Platí víceméně to samí co je v referencích na 4SA370, na přednáškách mluví [PER…" at bounding box center [742, 663] width 986 height 28
click at [668, 676] on div "Platí víceméně to samí co je v referencích na 4SA370, na přednáškách mluví [PER…" at bounding box center [742, 663] width 986 height 28
click at [776, 665] on div "Platí víceméně to samí co je v referencích na 4SA370, na přednáškách mluví [PER…" at bounding box center [742, 663] width 986 height 28
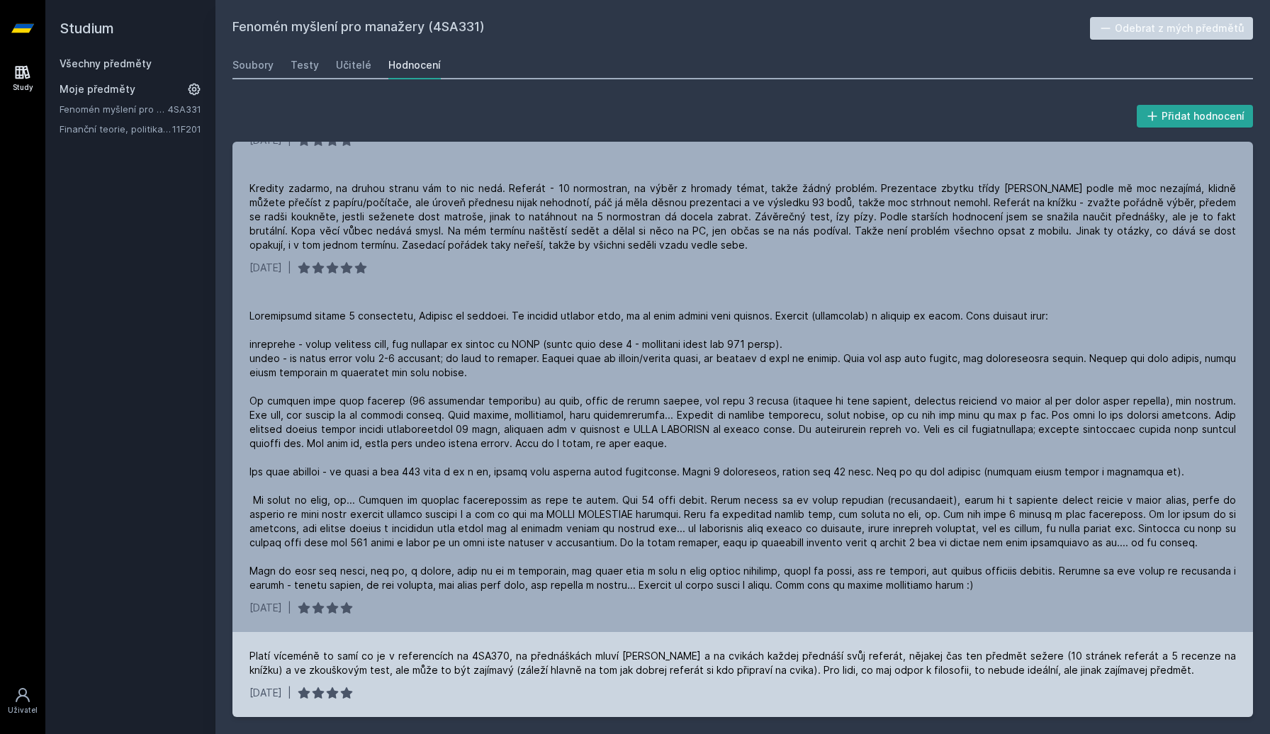
click at [776, 665] on div "Platí víceméně to samí co je v referencích na 4SA370, na přednáškách mluví [PER…" at bounding box center [742, 663] width 986 height 28
click at [849, 665] on div "Platí víceméně to samí co je v referencích na 4SA370, na přednáškách mluví [PER…" at bounding box center [742, 663] width 986 height 28
click at [806, 680] on div "Platí víceméně to samí co je v referencích na 4SA370, na přednáškách mluví [PER…" at bounding box center [742, 674] width 1020 height 85
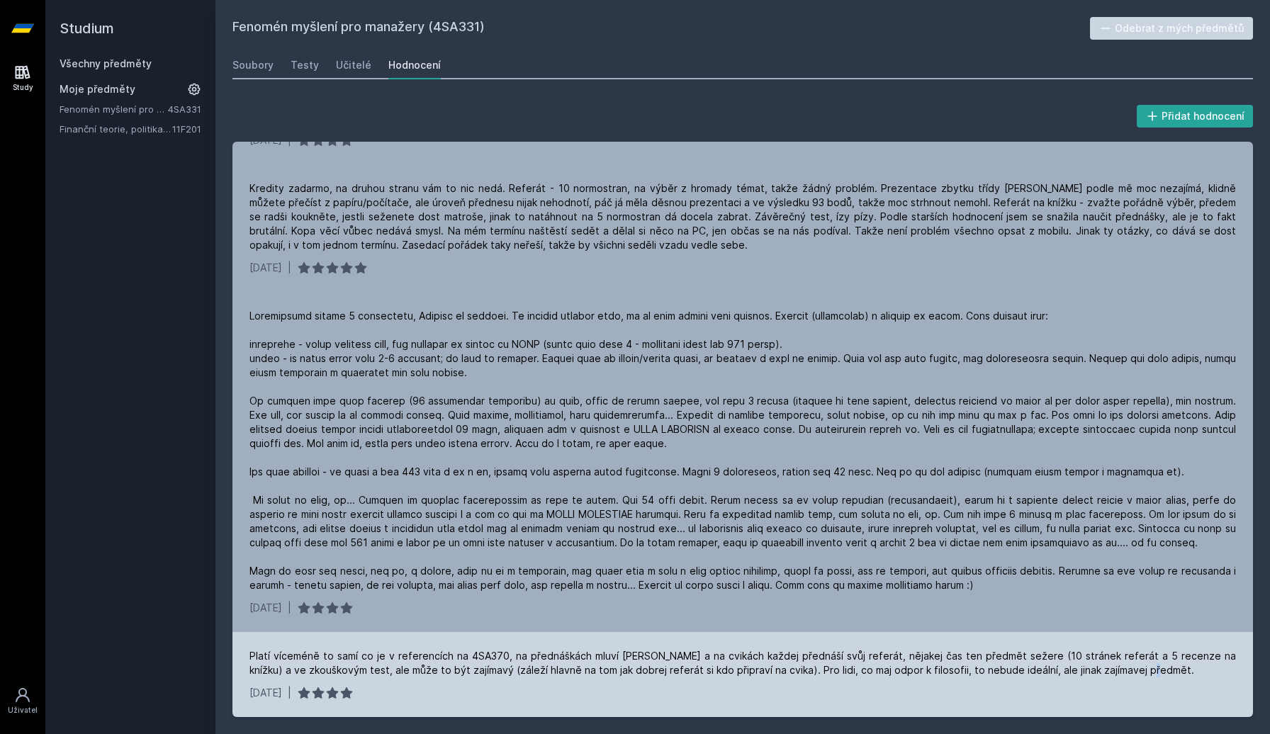
scroll to position [0, 0]
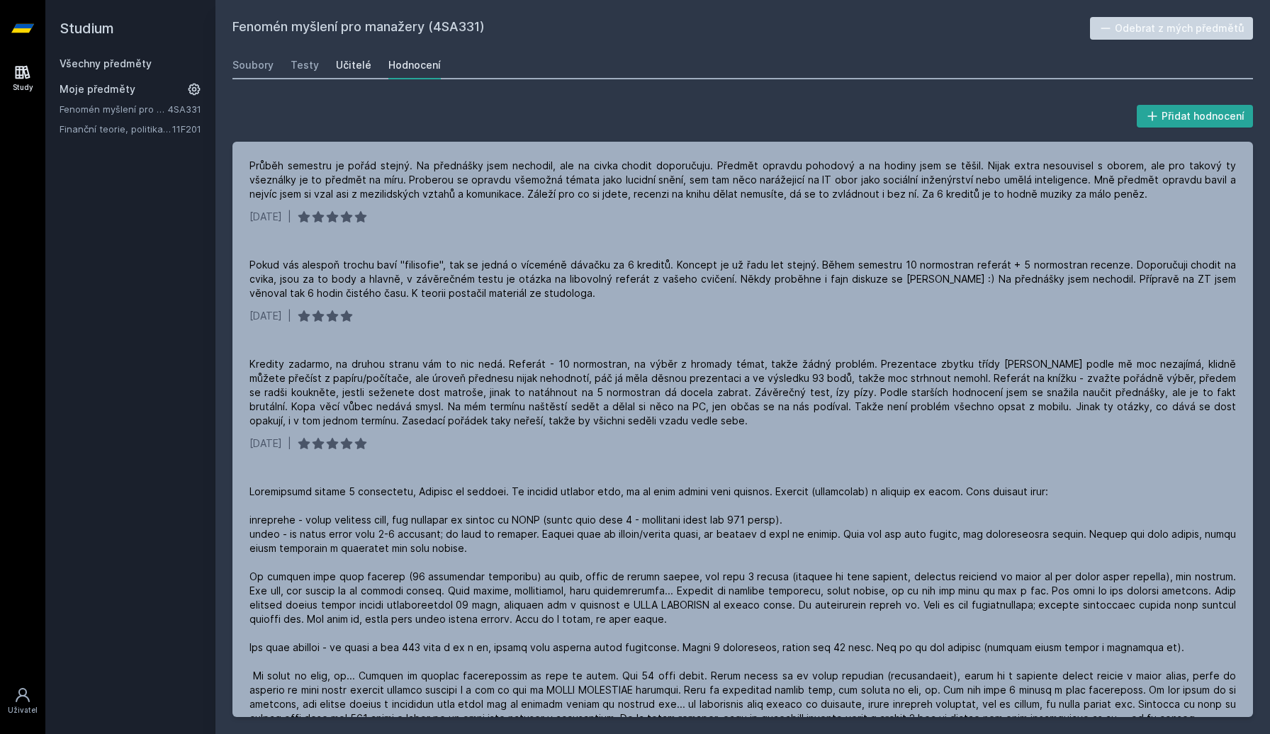
click at [357, 57] on link "Učitelé" at bounding box center [353, 65] width 35 height 28
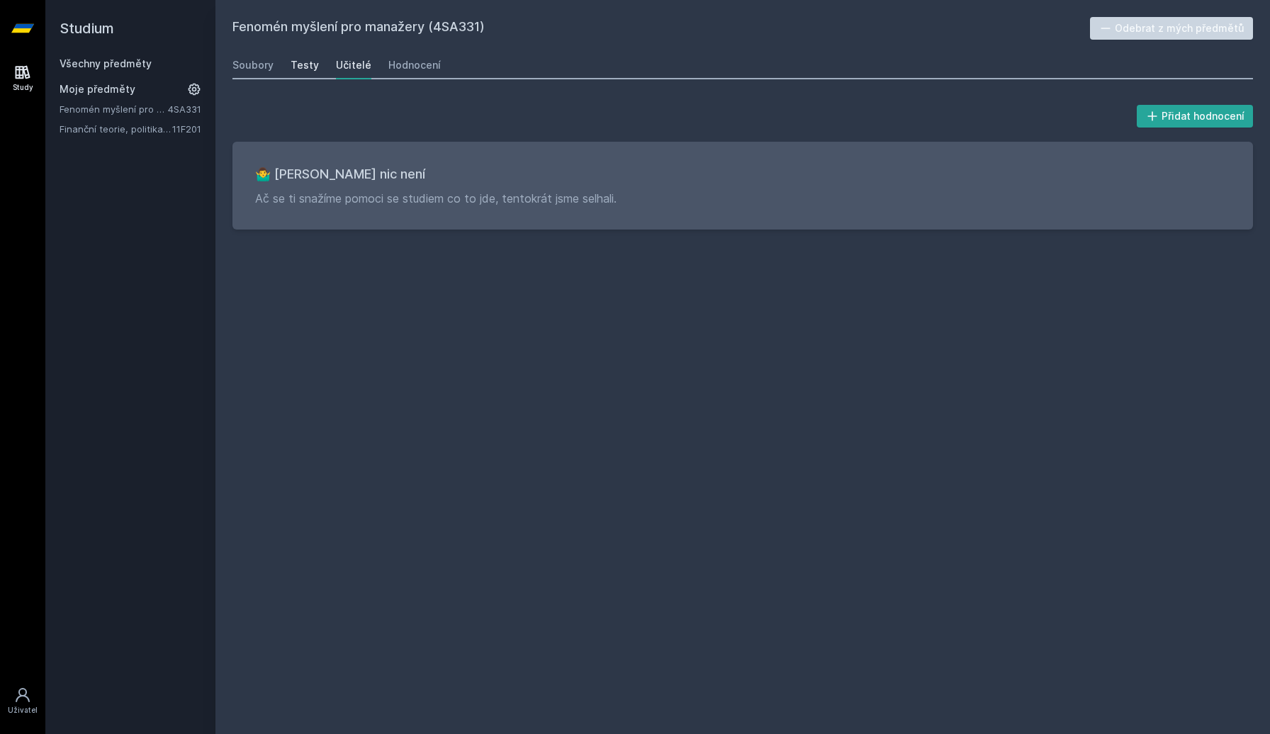
click at [307, 61] on div "Testy" at bounding box center [304, 65] width 28 height 14
click at [268, 65] on div "Soubory" at bounding box center [252, 65] width 41 height 14
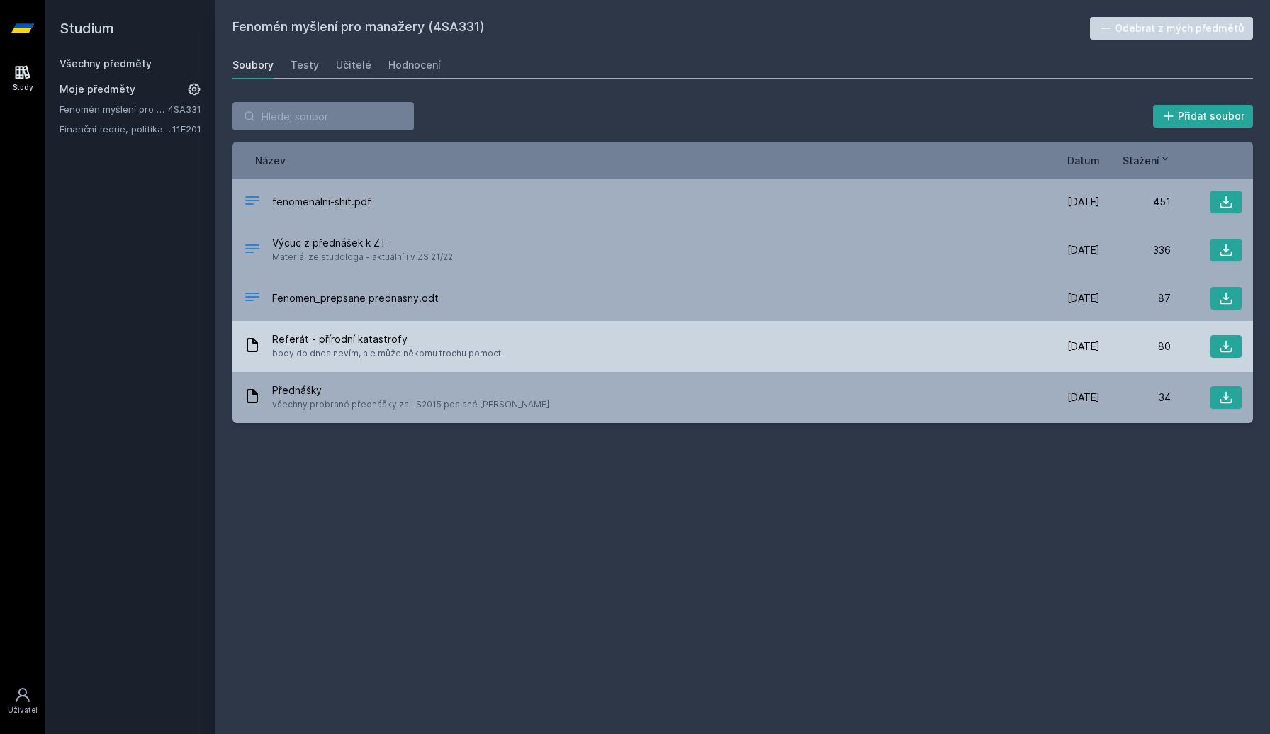
click at [332, 353] on span "body do dnes nevím, ale může někomu trochu pomoct" at bounding box center [386, 353] width 229 height 14
click at [385, 366] on div "Referát - přírodní katastrofy body do dnes nevím, ale může někomu trochu pomoct…" at bounding box center [742, 346] width 1020 height 51
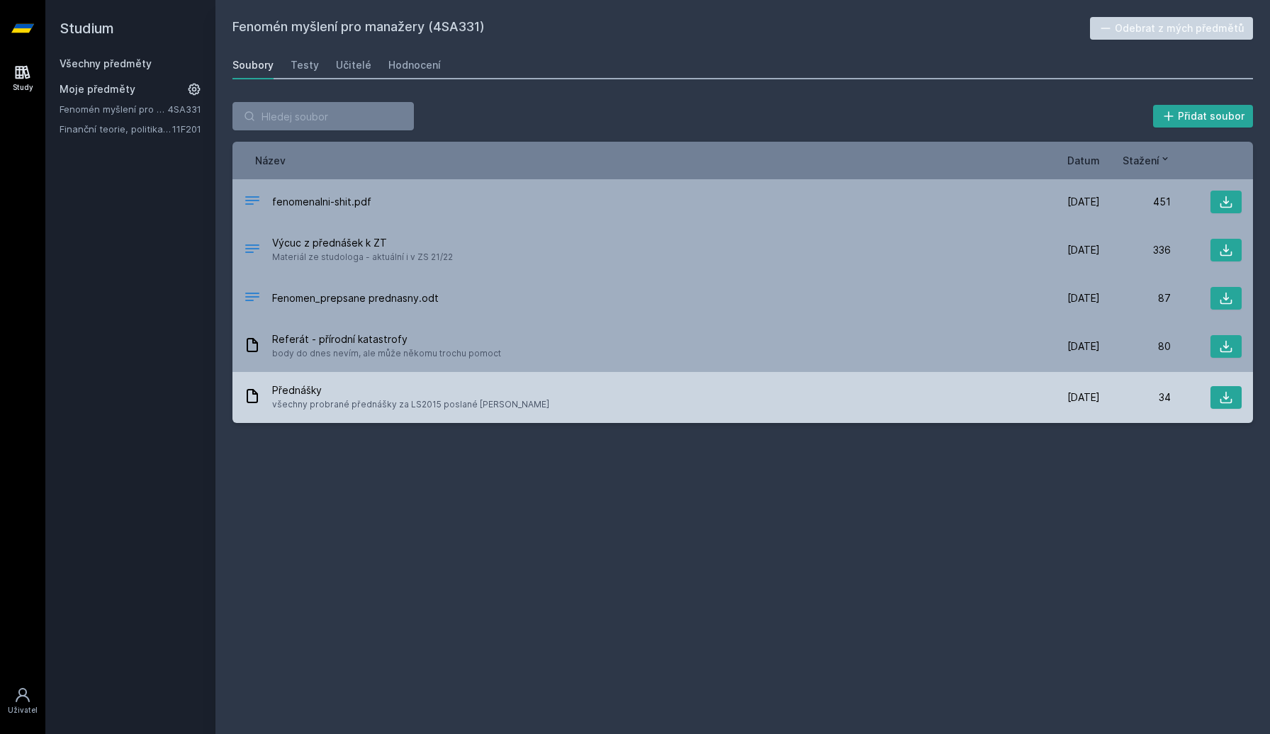
click at [349, 398] on span "všechny probrané přednášky za LS2015 poslané [PERSON_NAME]" at bounding box center [410, 404] width 277 height 14
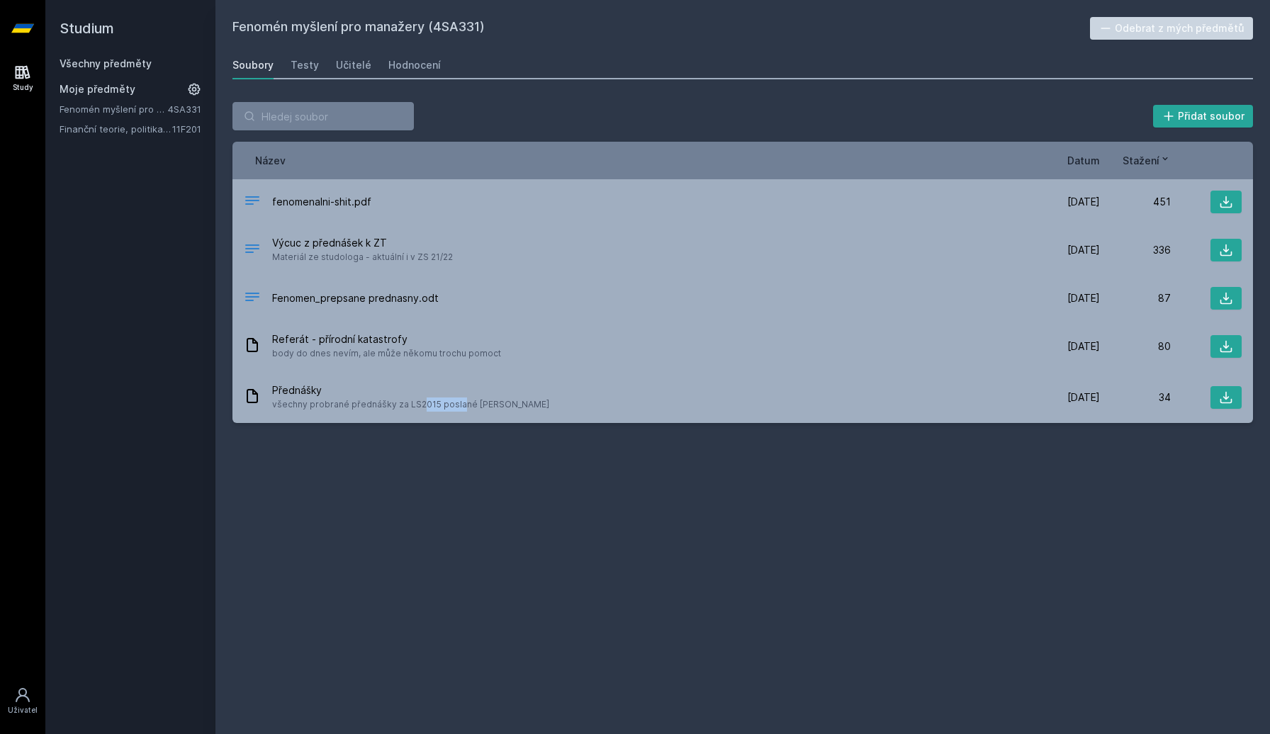
click at [0, 78] on div "Study [GEOGRAPHIC_DATA]" at bounding box center [22, 395] width 45 height 677
click at [6, 78] on link "Study" at bounding box center [23, 78] width 40 height 43
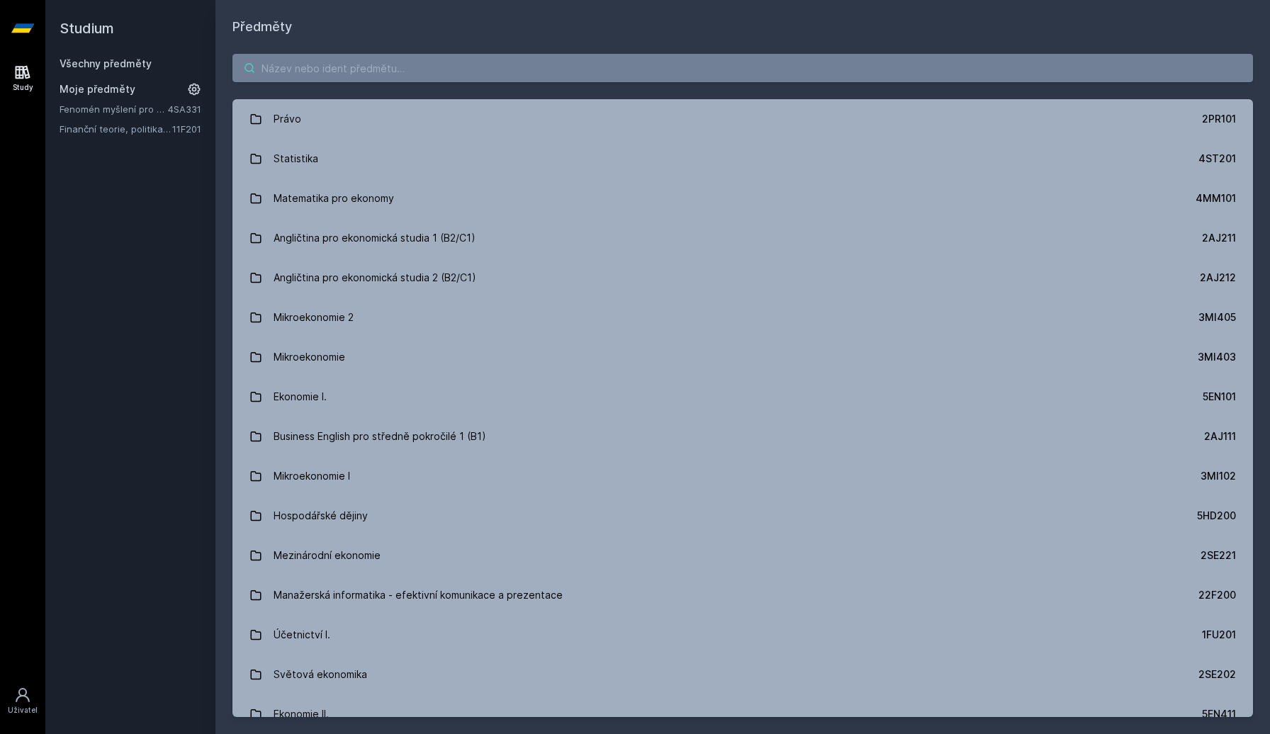
click at [384, 68] on input "search" at bounding box center [742, 68] width 1020 height 28
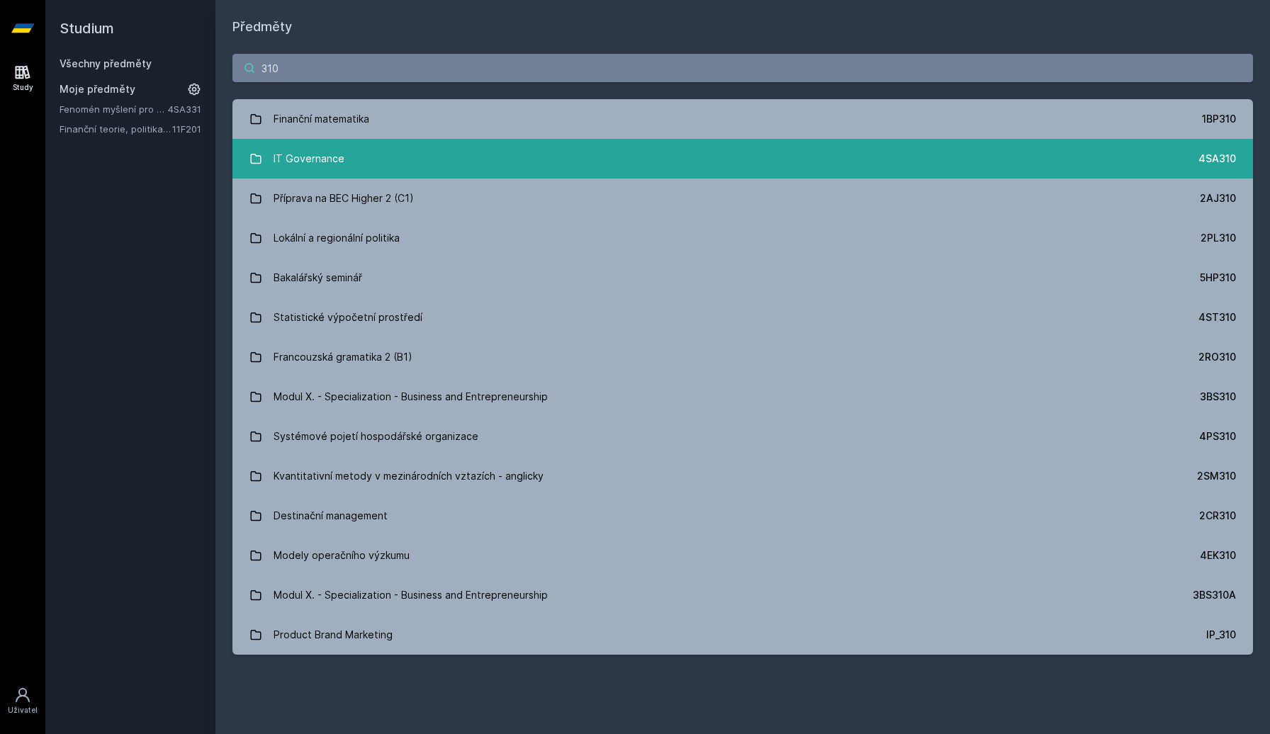
type input "310"
click at [346, 169] on link "IT Governance 4SA310" at bounding box center [742, 159] width 1020 height 40
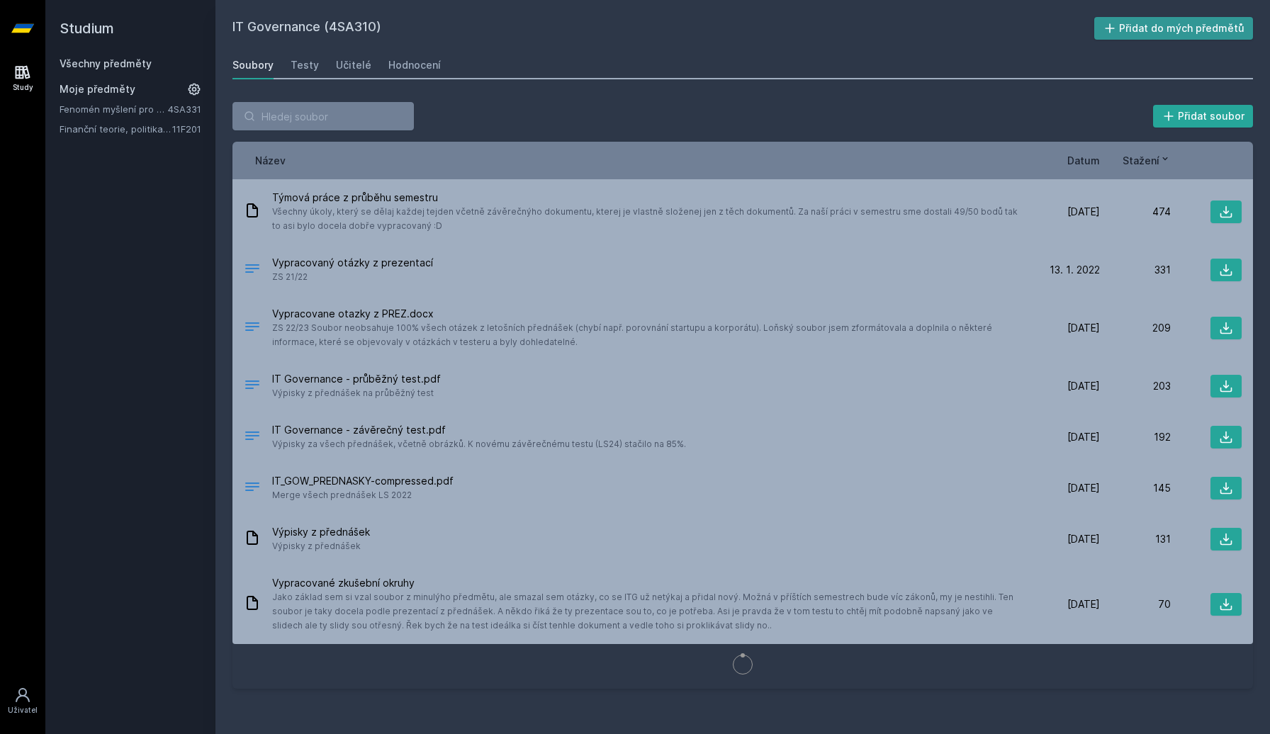
click at [1128, 27] on button "Přidat do mých předmětů" at bounding box center [1173, 28] width 159 height 23
click at [1013, 80] on div "IT Governance (4SA310) Odebrat z mých předmětů [GEOGRAPHIC_DATA] Testy Učitelé …" at bounding box center [742, 367] width 1020 height 700
